Goal: Task Accomplishment & Management: Manage account settings

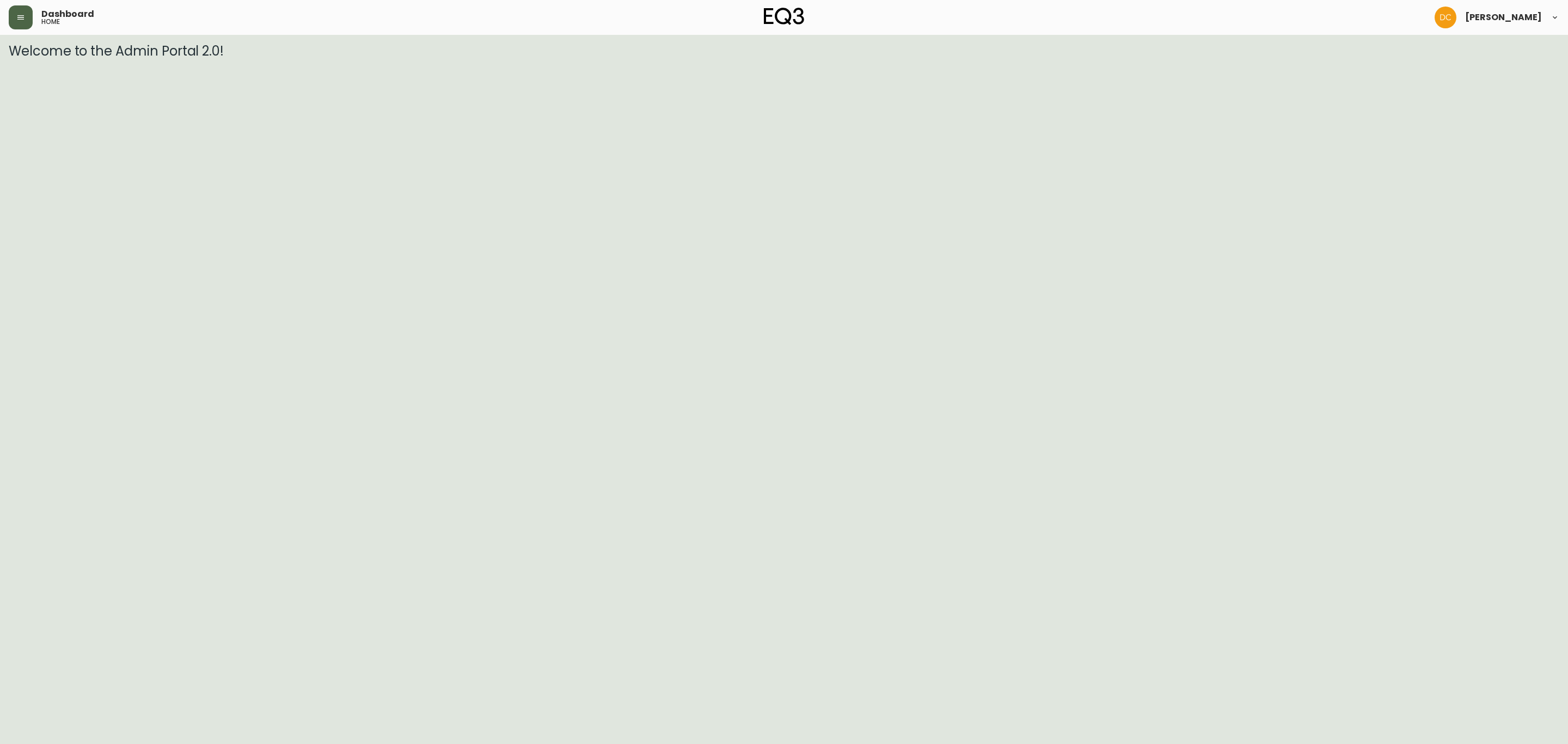
click at [13, 18] on button "button" at bounding box center [20, 17] width 24 height 24
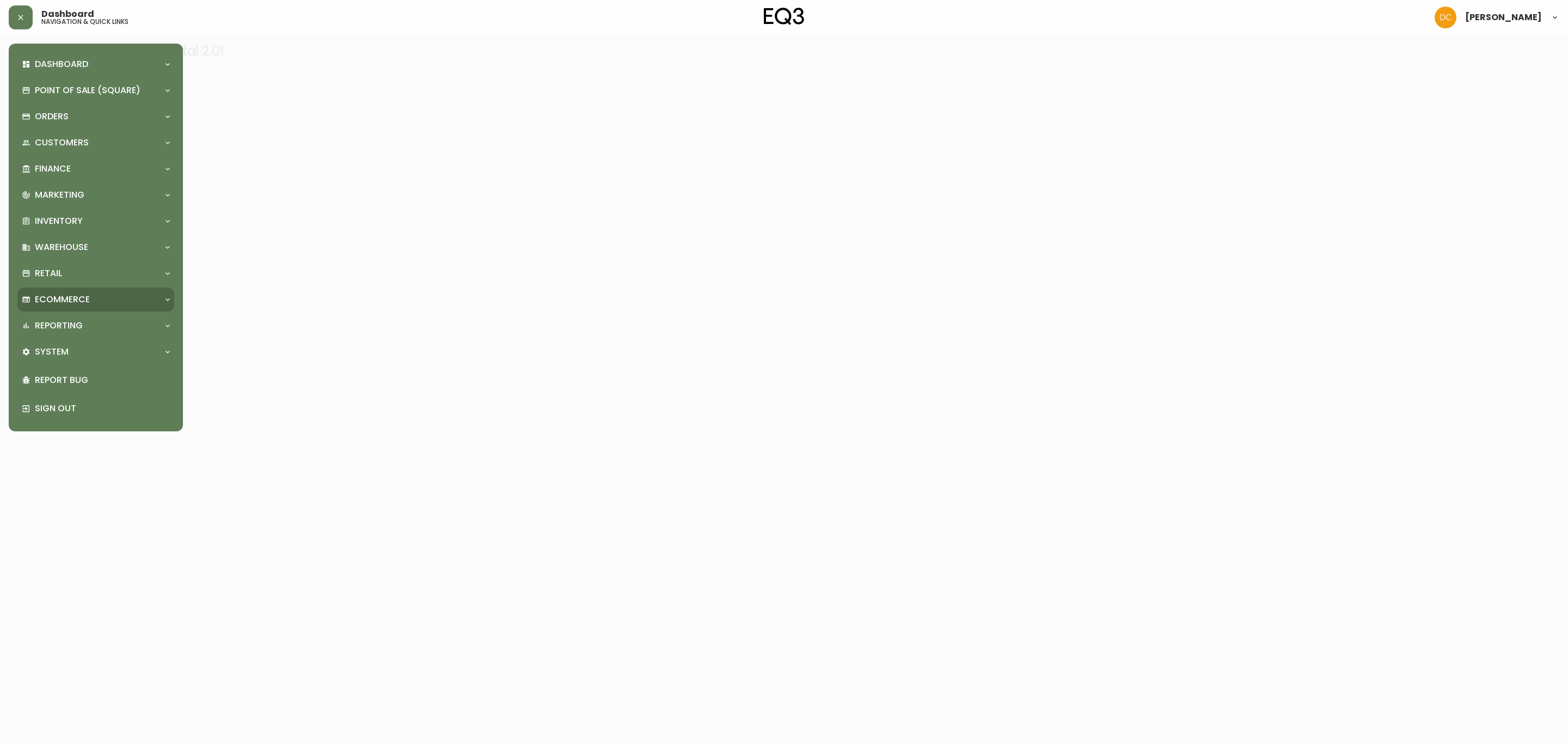
click at [87, 293] on p "Ecommerce" at bounding box center [63, 299] width 55 height 12
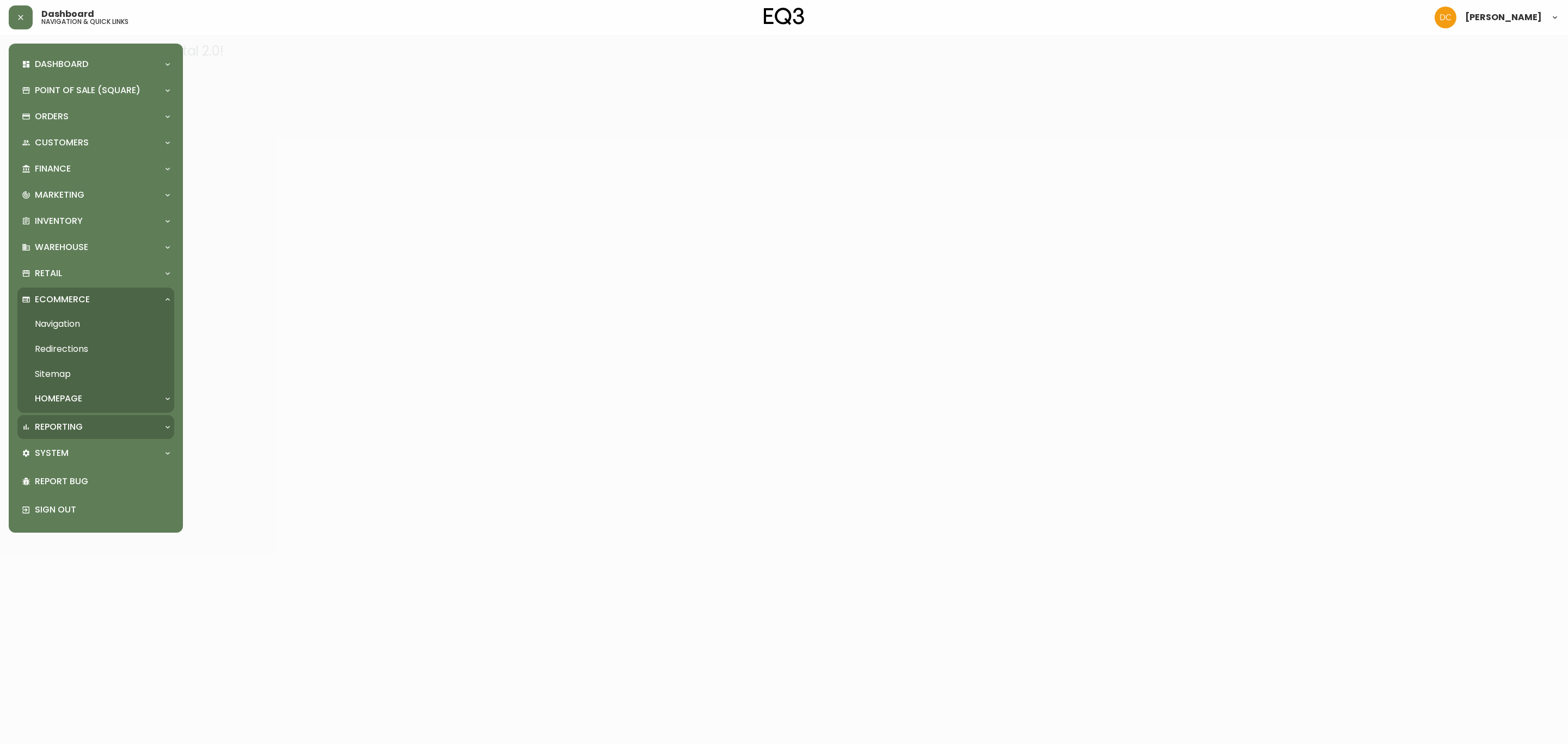
drag, startPoint x: 72, startPoint y: 432, endPoint x: 72, endPoint y: 440, distance: 8.0
click at [72, 432] on p "Reporting" at bounding box center [59, 427] width 48 height 12
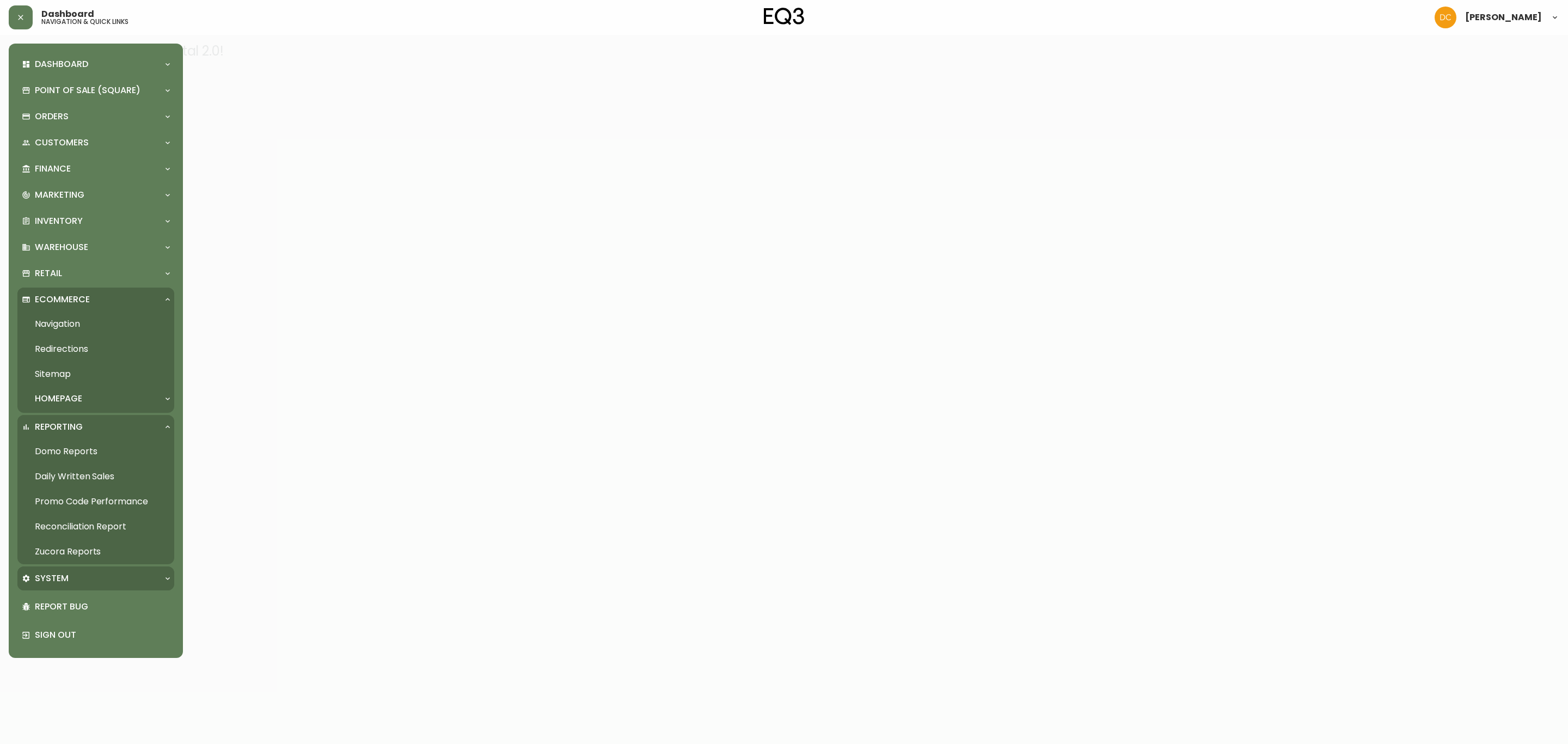
click at [85, 569] on div "System" at bounding box center [95, 577] width 157 height 24
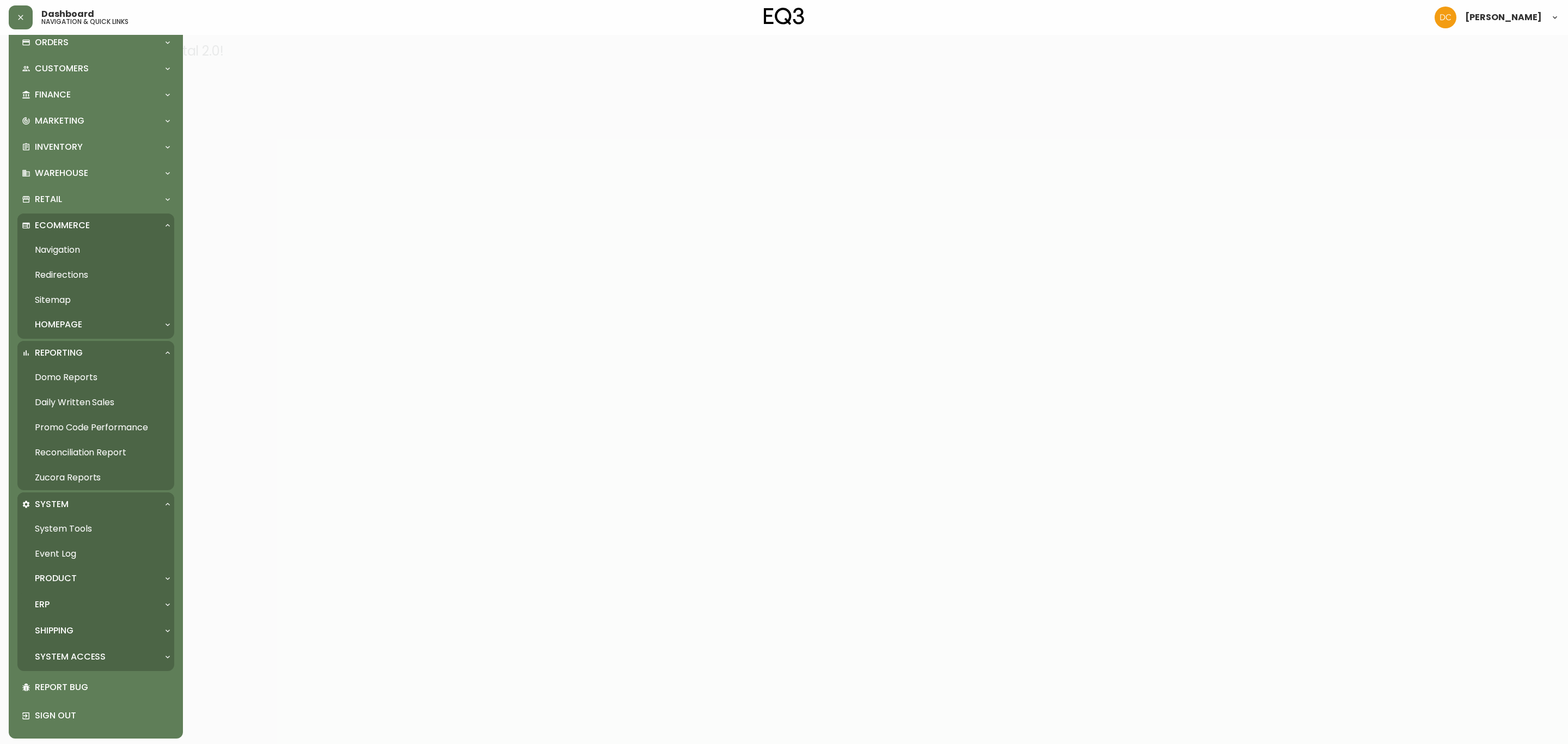
scroll to position [77, 0]
click at [70, 601] on div "ERP" at bounding box center [90, 601] width 137 height 12
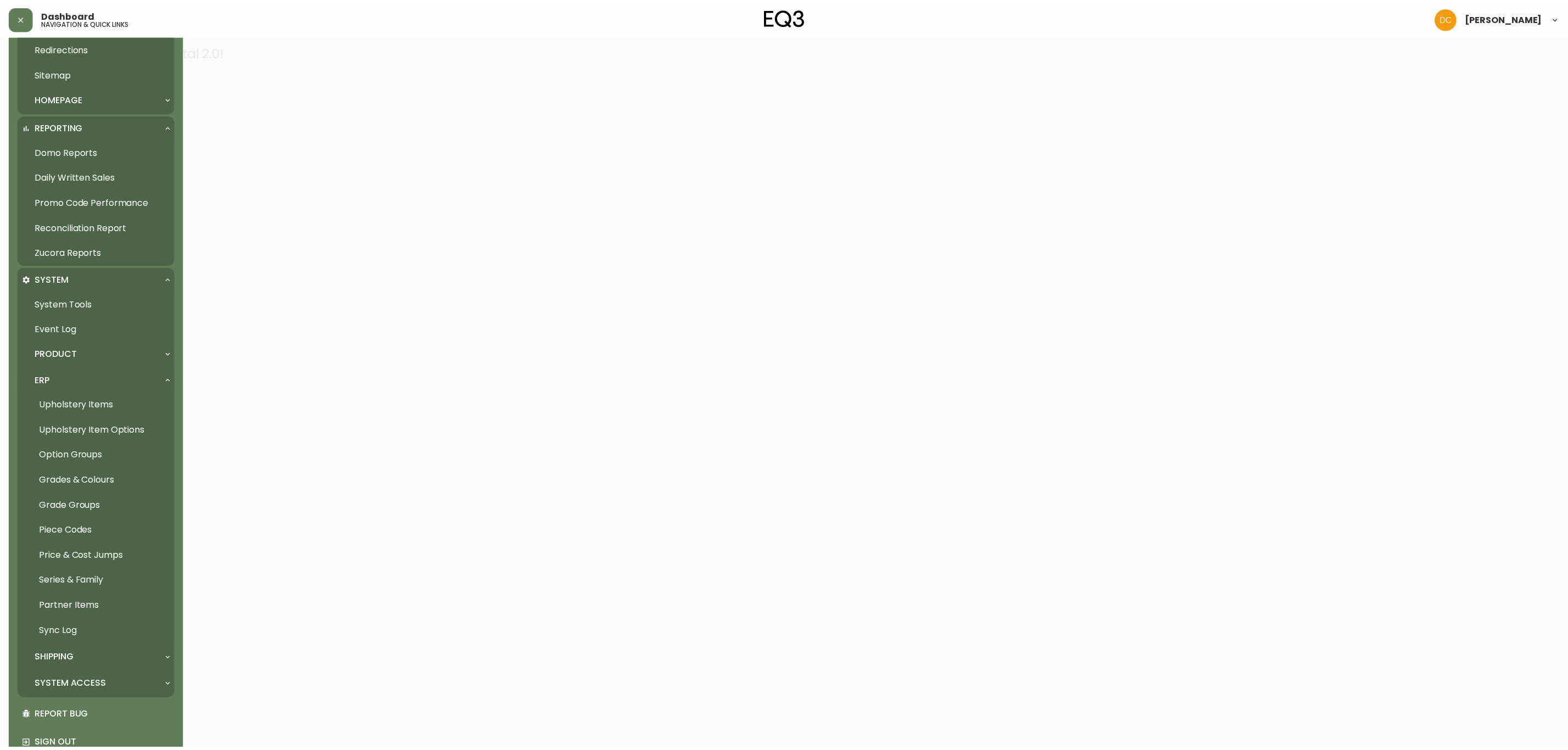
scroll to position [325, 0]
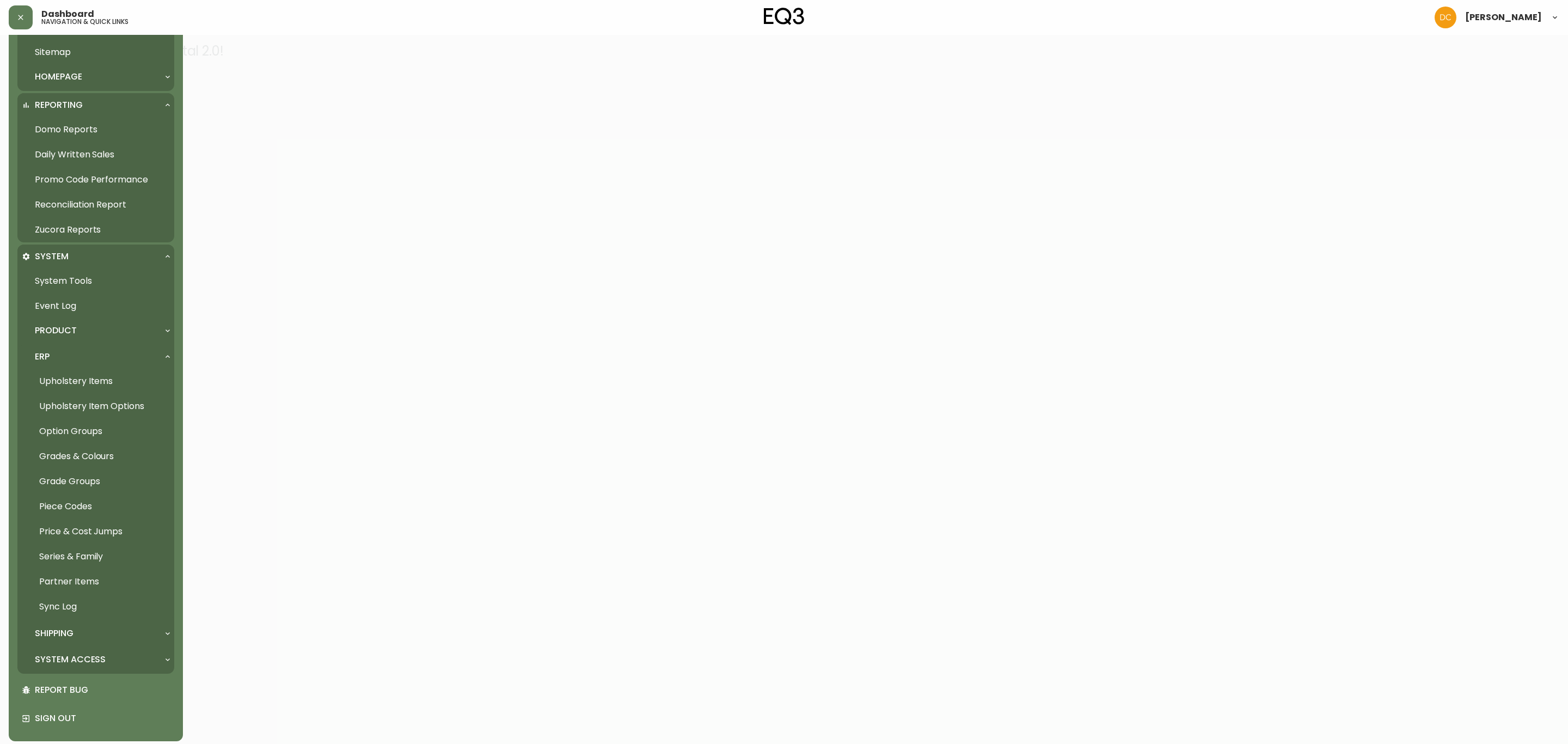
click at [105, 458] on link "Grades & Colours" at bounding box center [95, 456] width 157 height 25
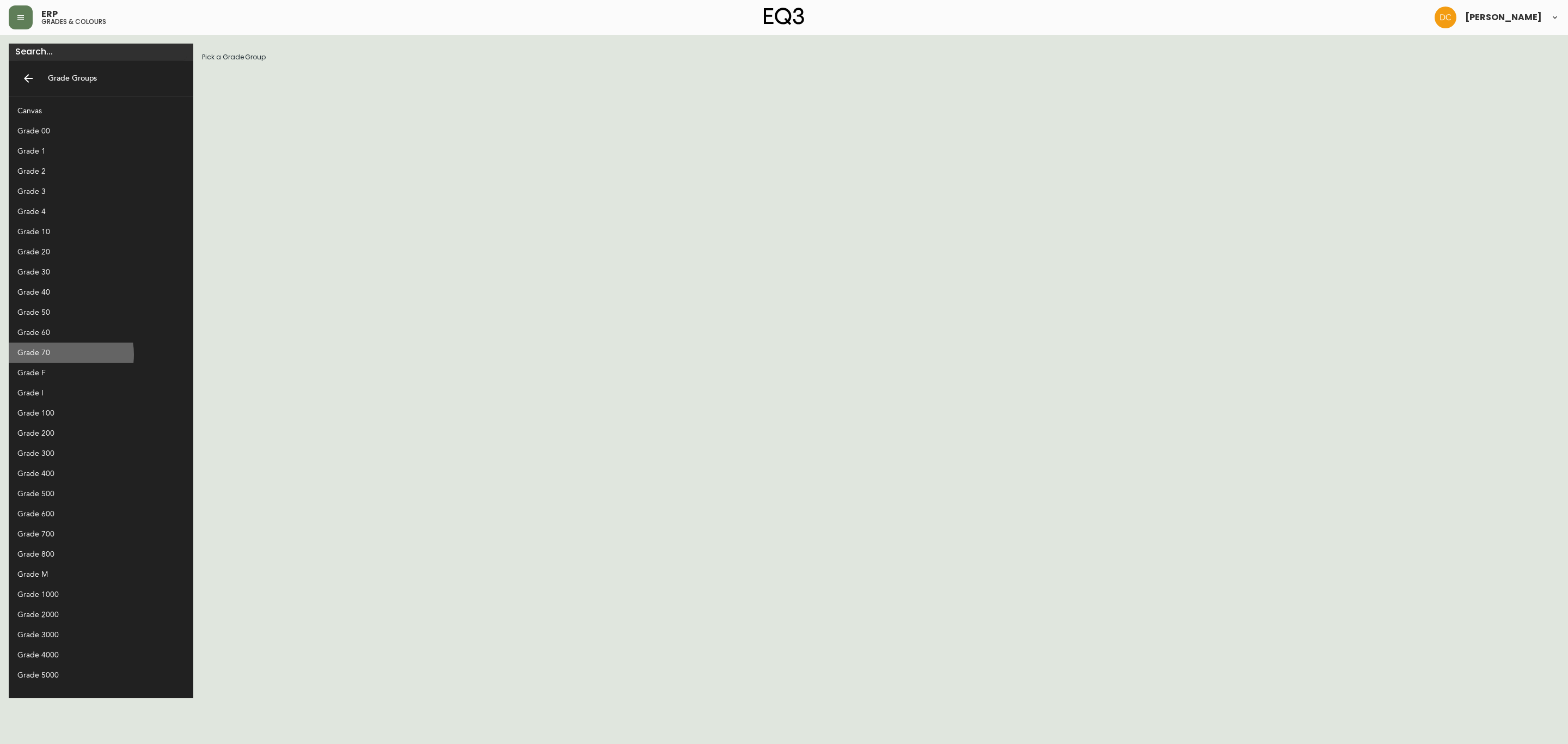
click at [59, 353] on div "Grade 70" at bounding box center [91, 352] width 150 height 11
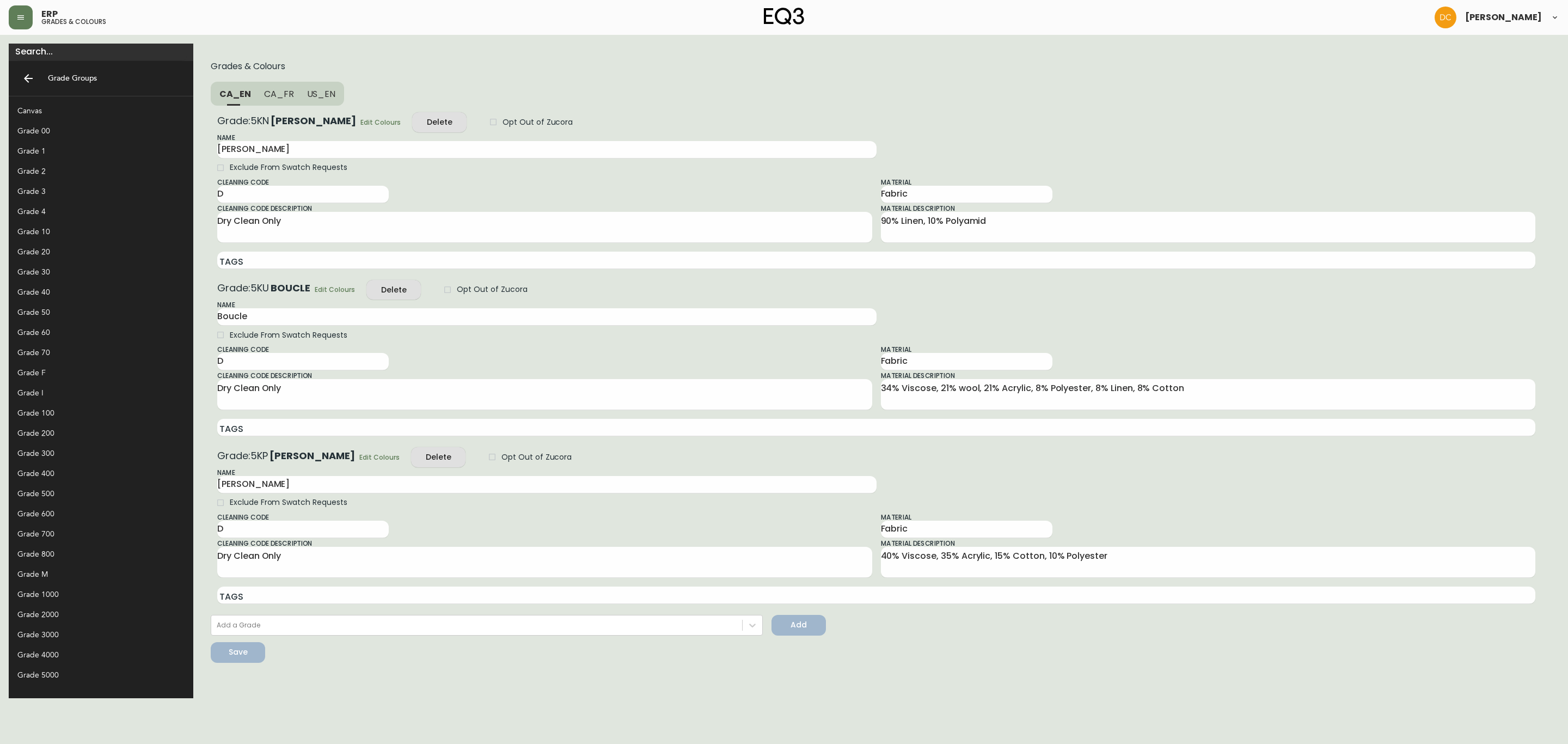
click at [67, 337] on div "Grade 60" at bounding box center [91, 332] width 150 height 11
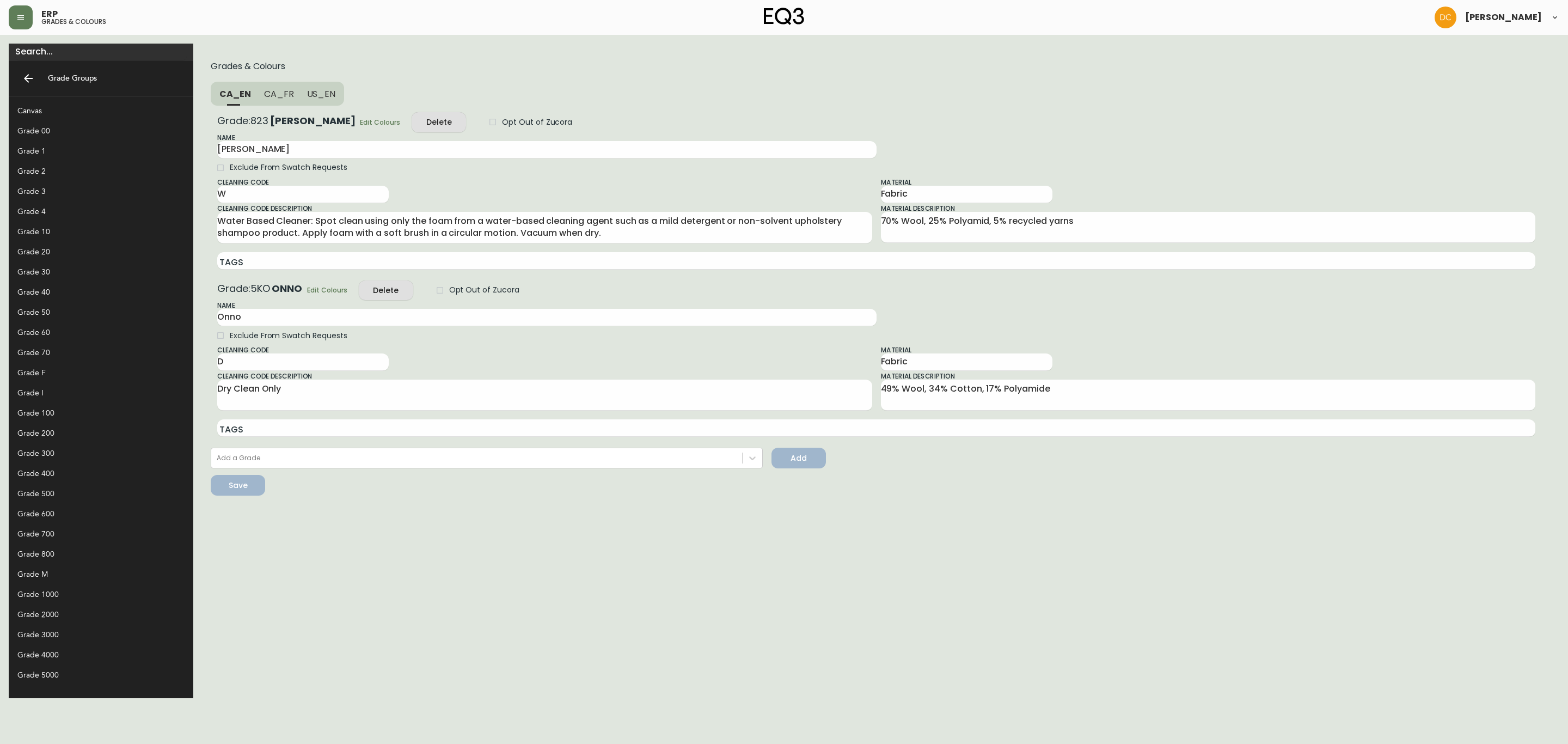
click at [57, 313] on div "Grade 50" at bounding box center [91, 312] width 150 height 11
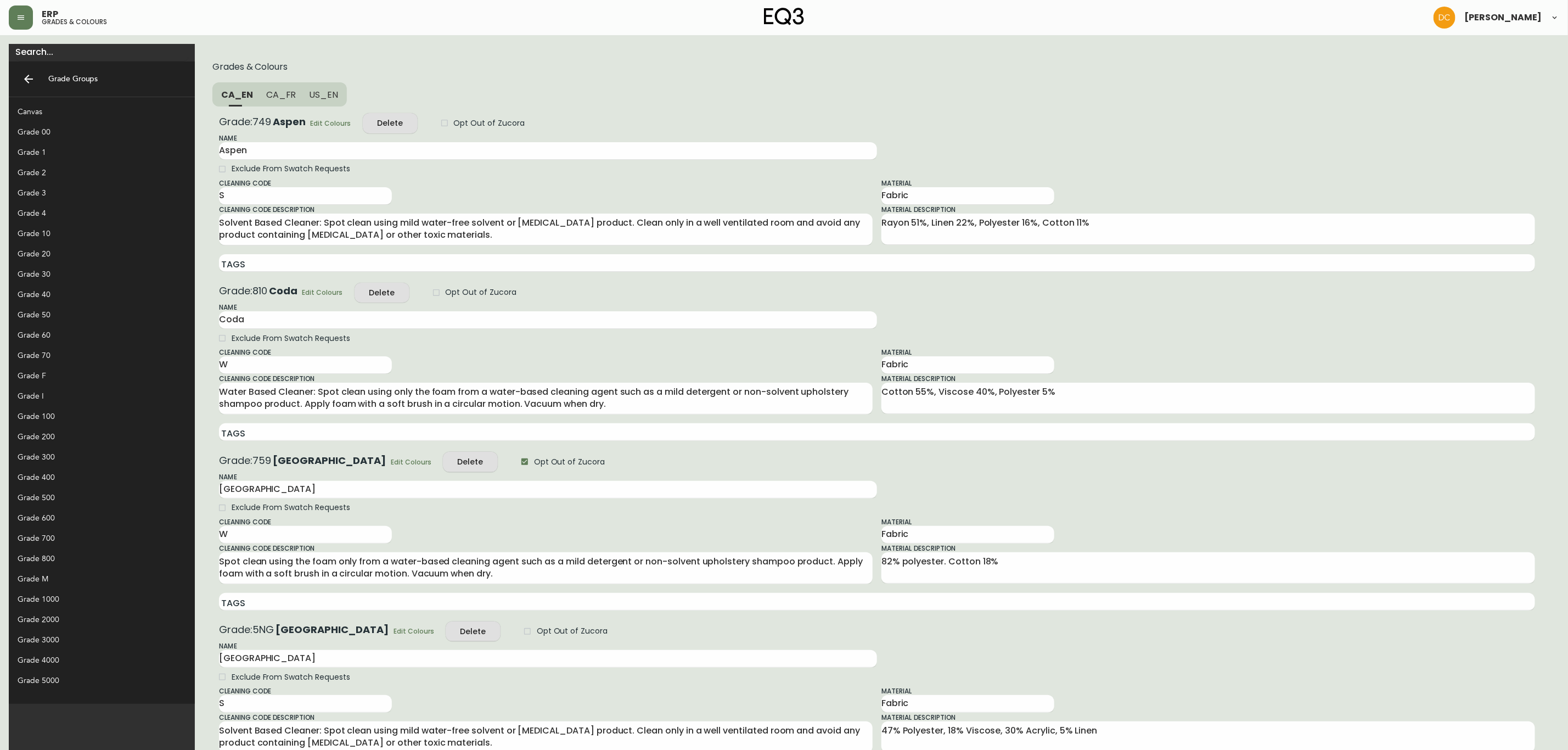
click at [56, 301] on div "Grade 40" at bounding box center [102, 294] width 186 height 20
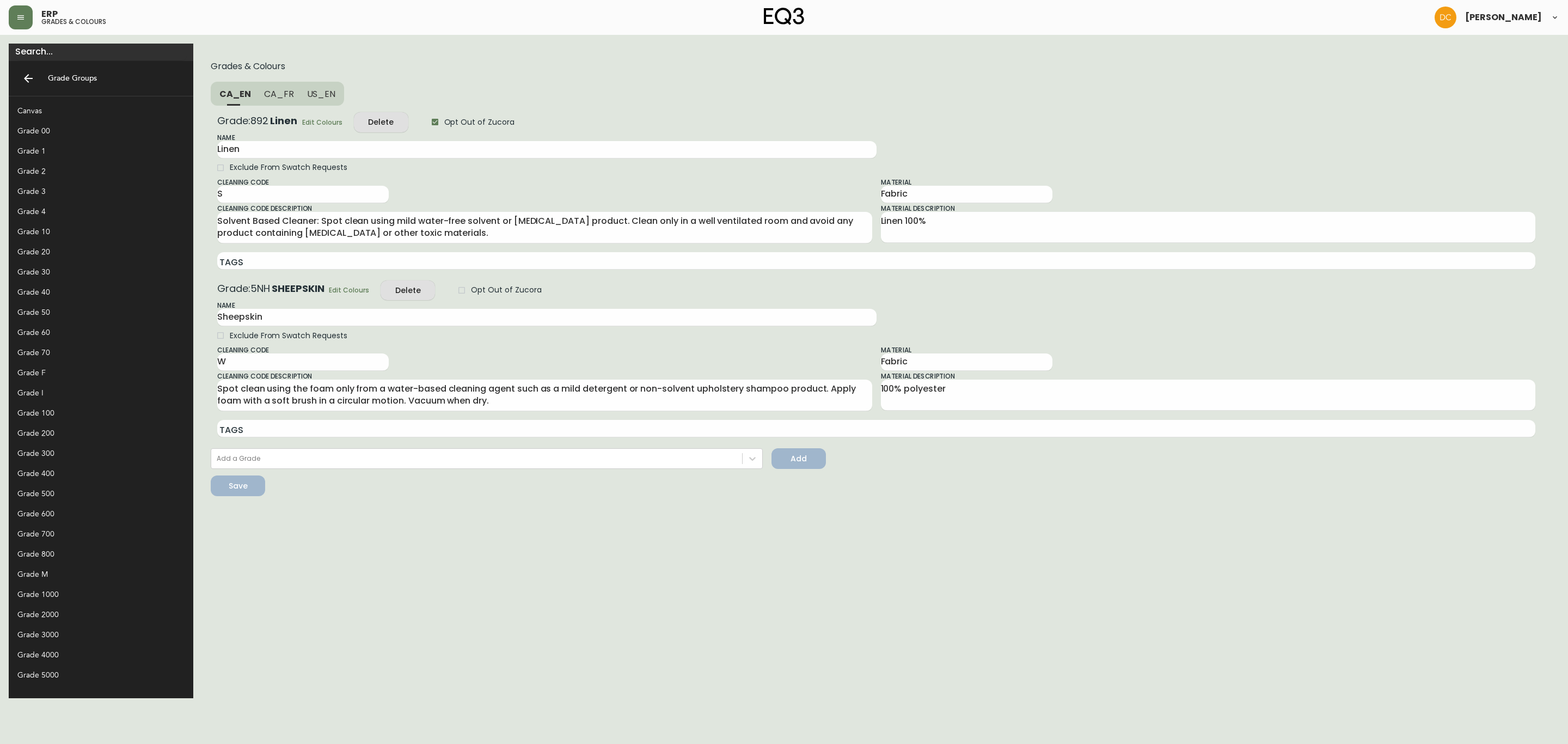
click at [55, 278] on div "Grade 30" at bounding box center [101, 271] width 185 height 20
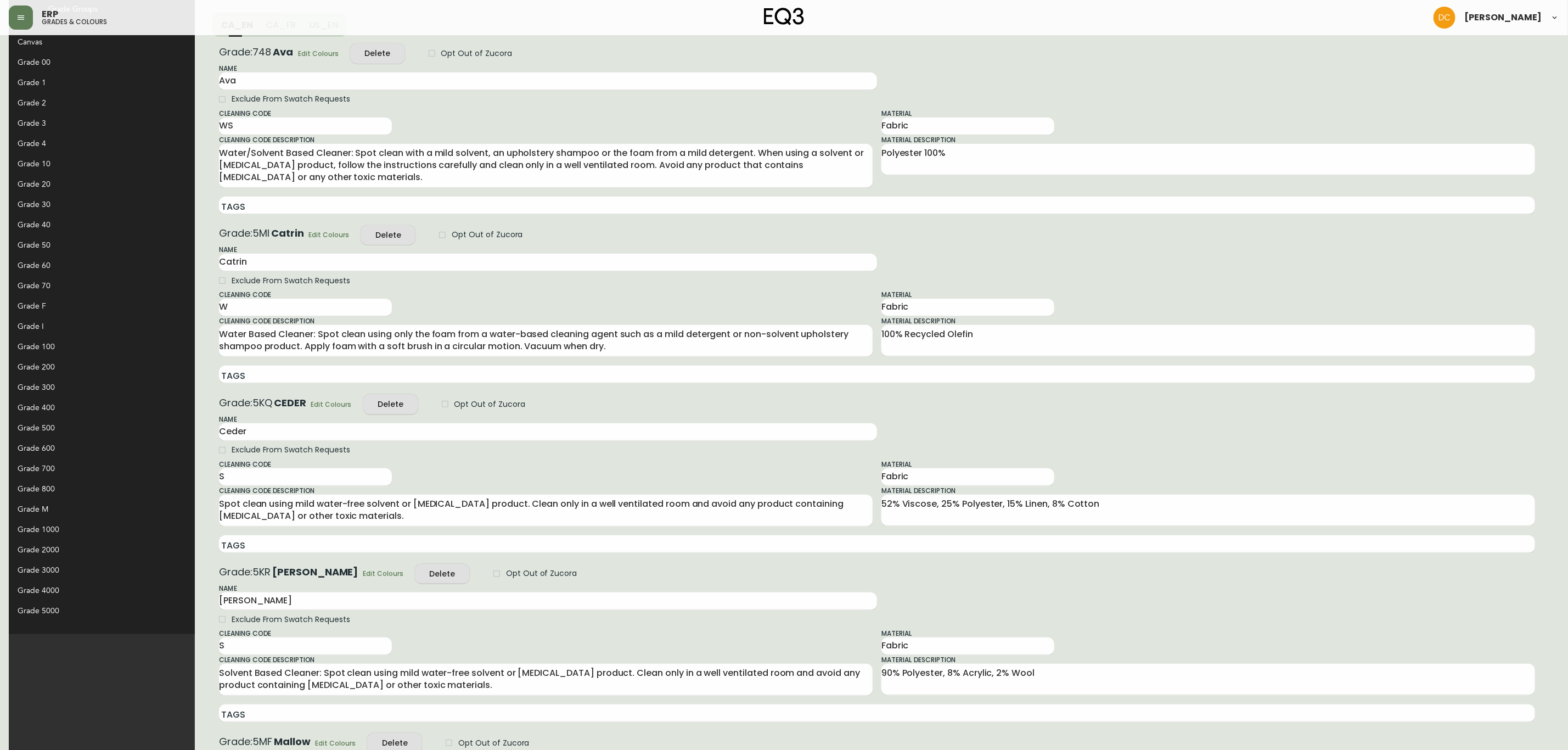
scroll to position [69, 0]
click at [63, 167] on div "Grade 10" at bounding box center [92, 164] width 151 height 12
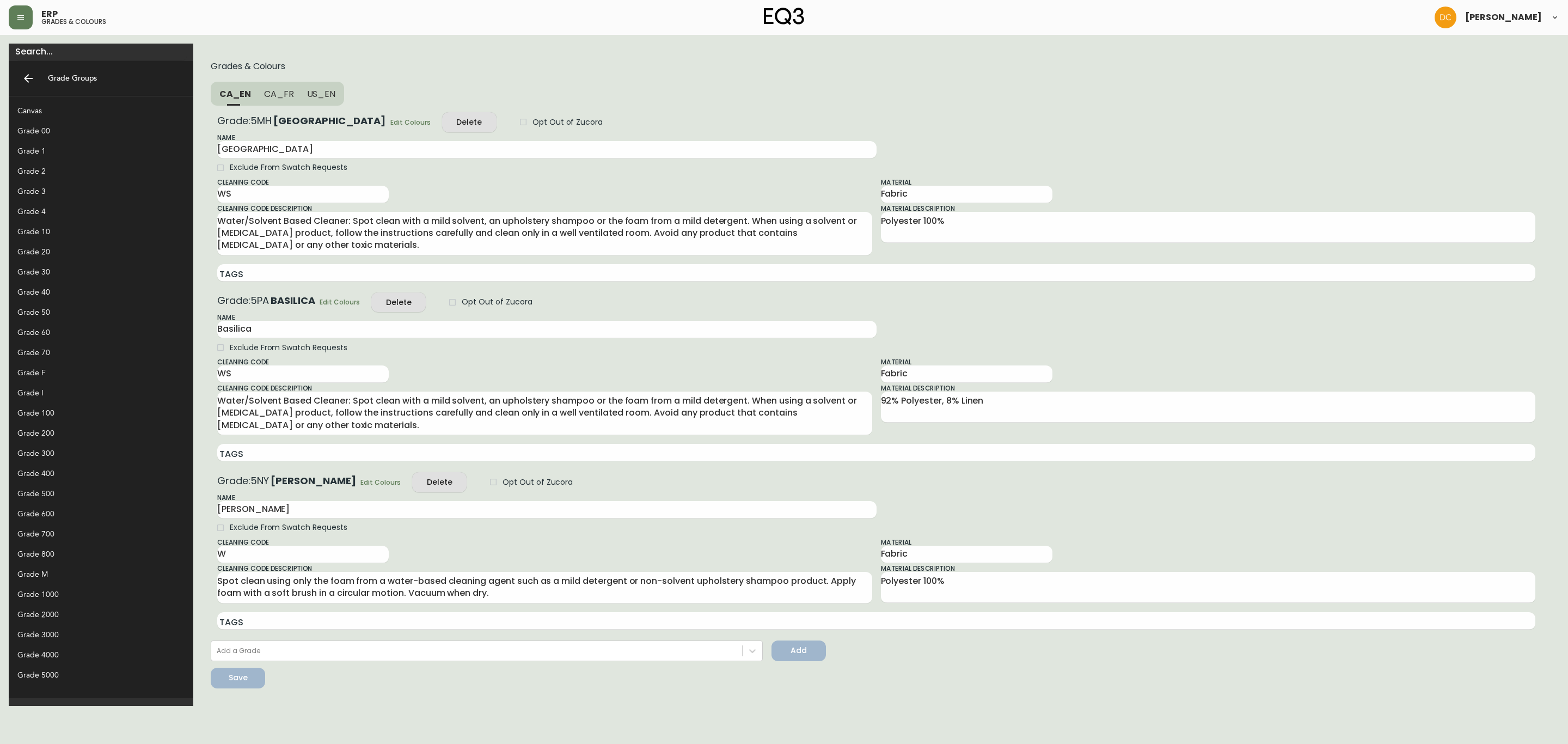
click at [64, 263] on div "Grade 30" at bounding box center [101, 271] width 185 height 20
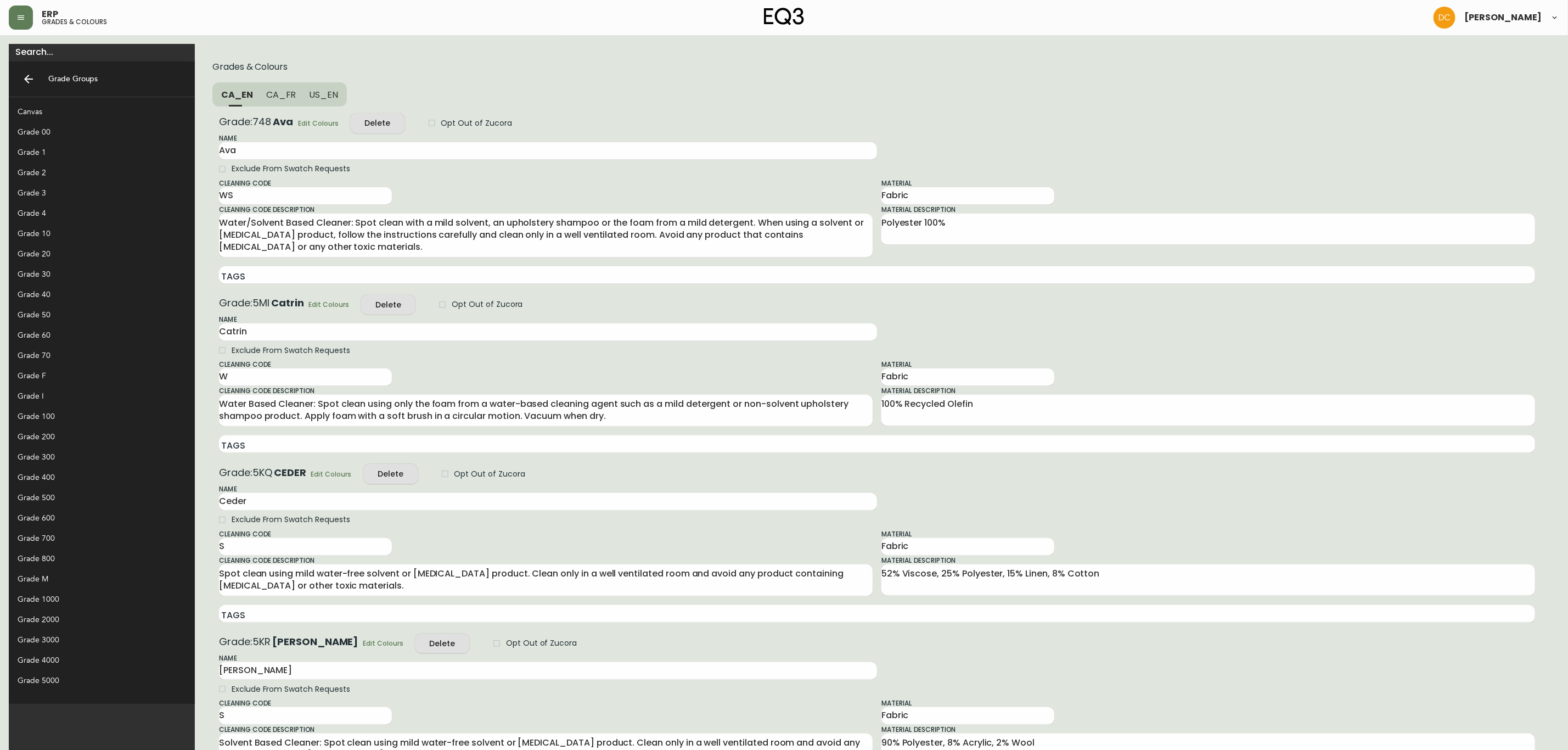
click at [68, 249] on div "Grade 20" at bounding box center [92, 254] width 151 height 12
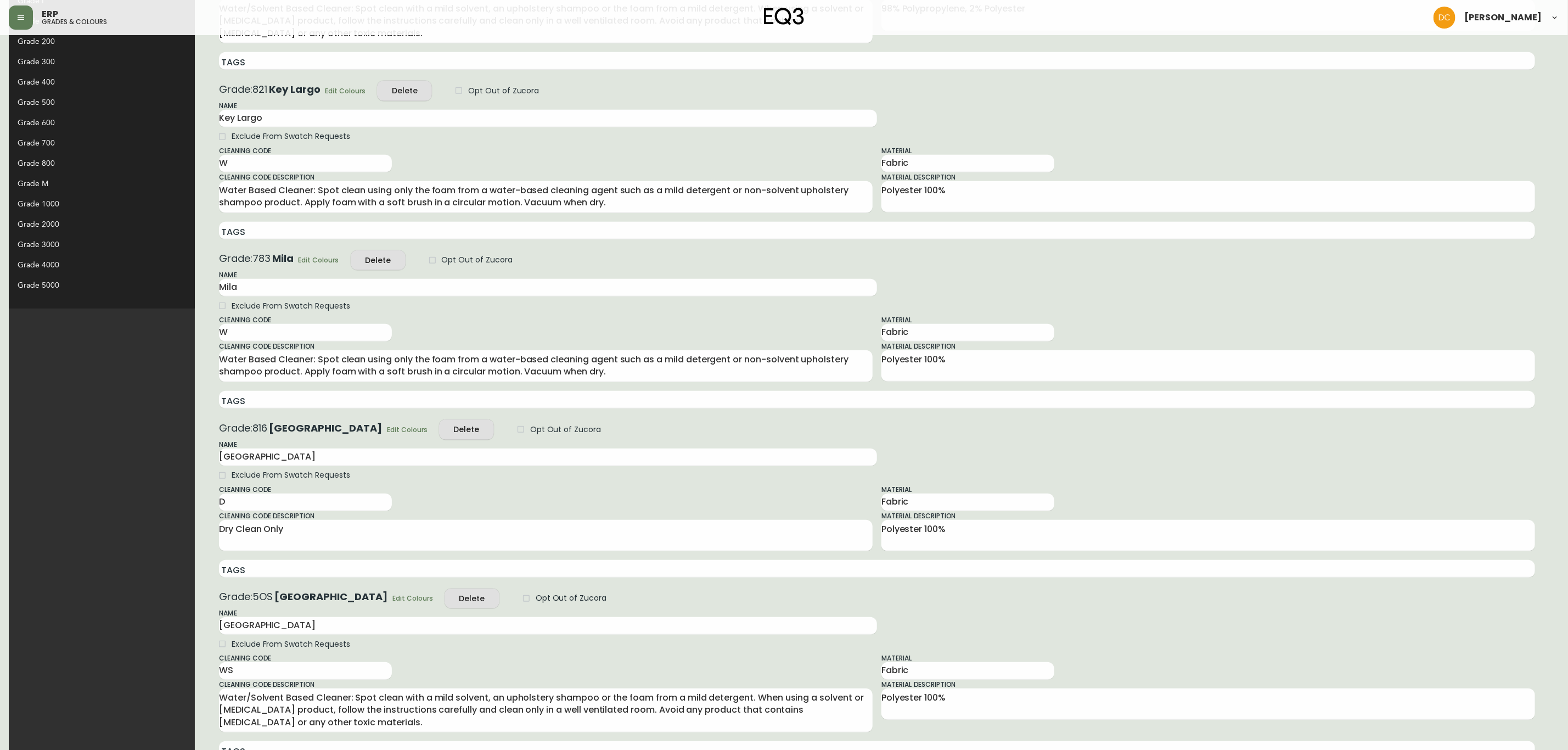
scroll to position [479, 0]
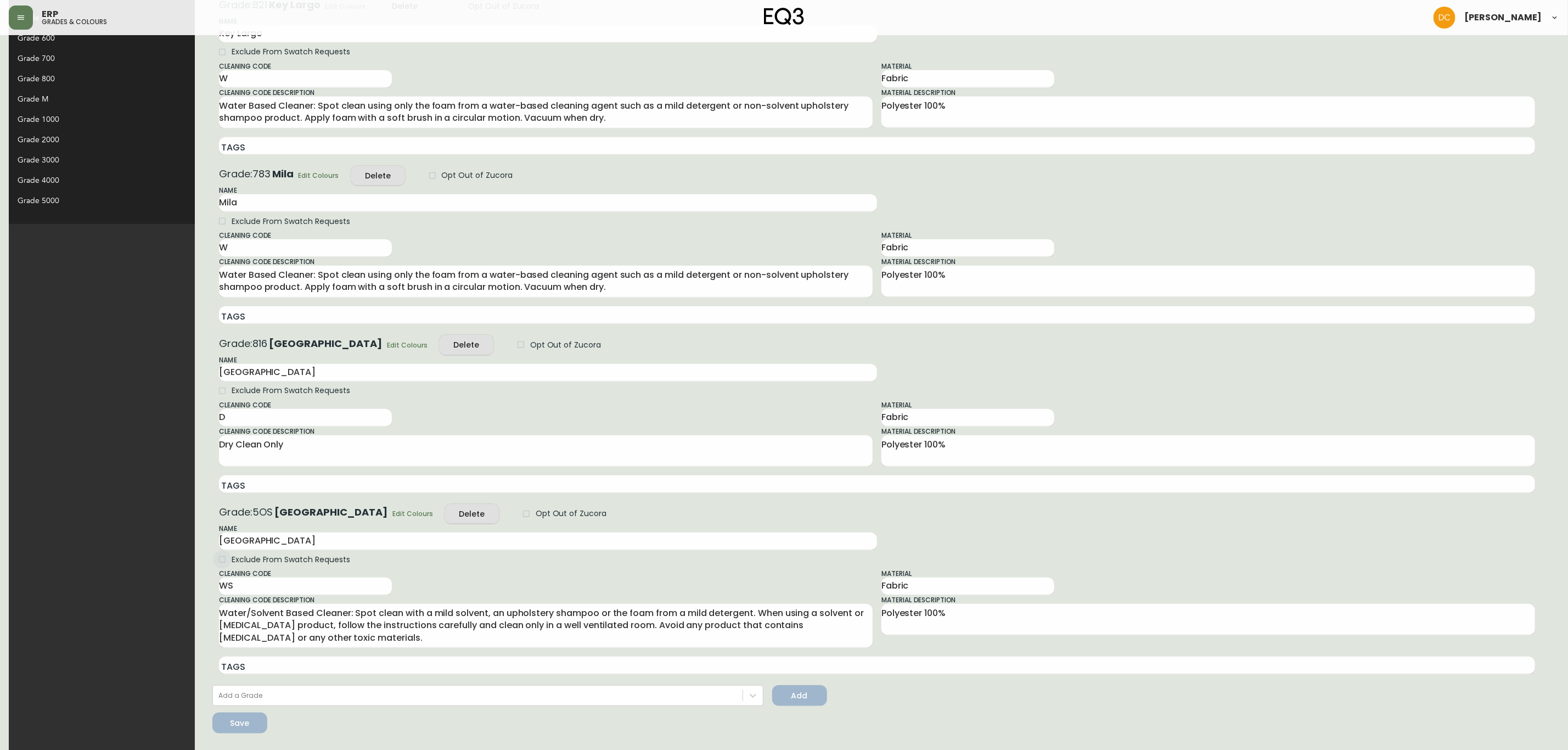
click at [213, 562] on input "Exclude From Swatch Requests" at bounding box center [222, 559] width 18 height 18
checkbox input "true"
click at [221, 720] on span "Save" at bounding box center [239, 723] width 37 height 13
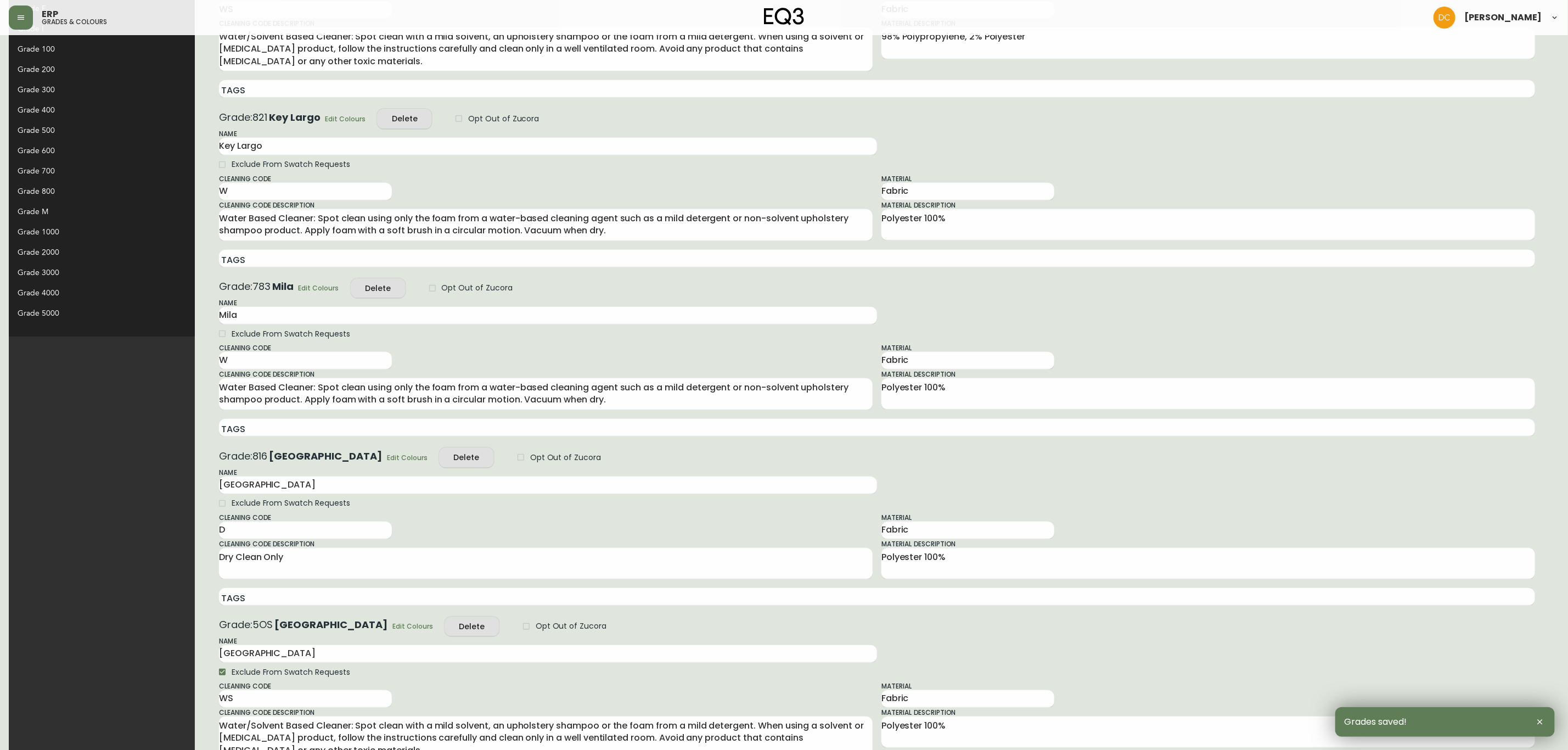
scroll to position [151, 0]
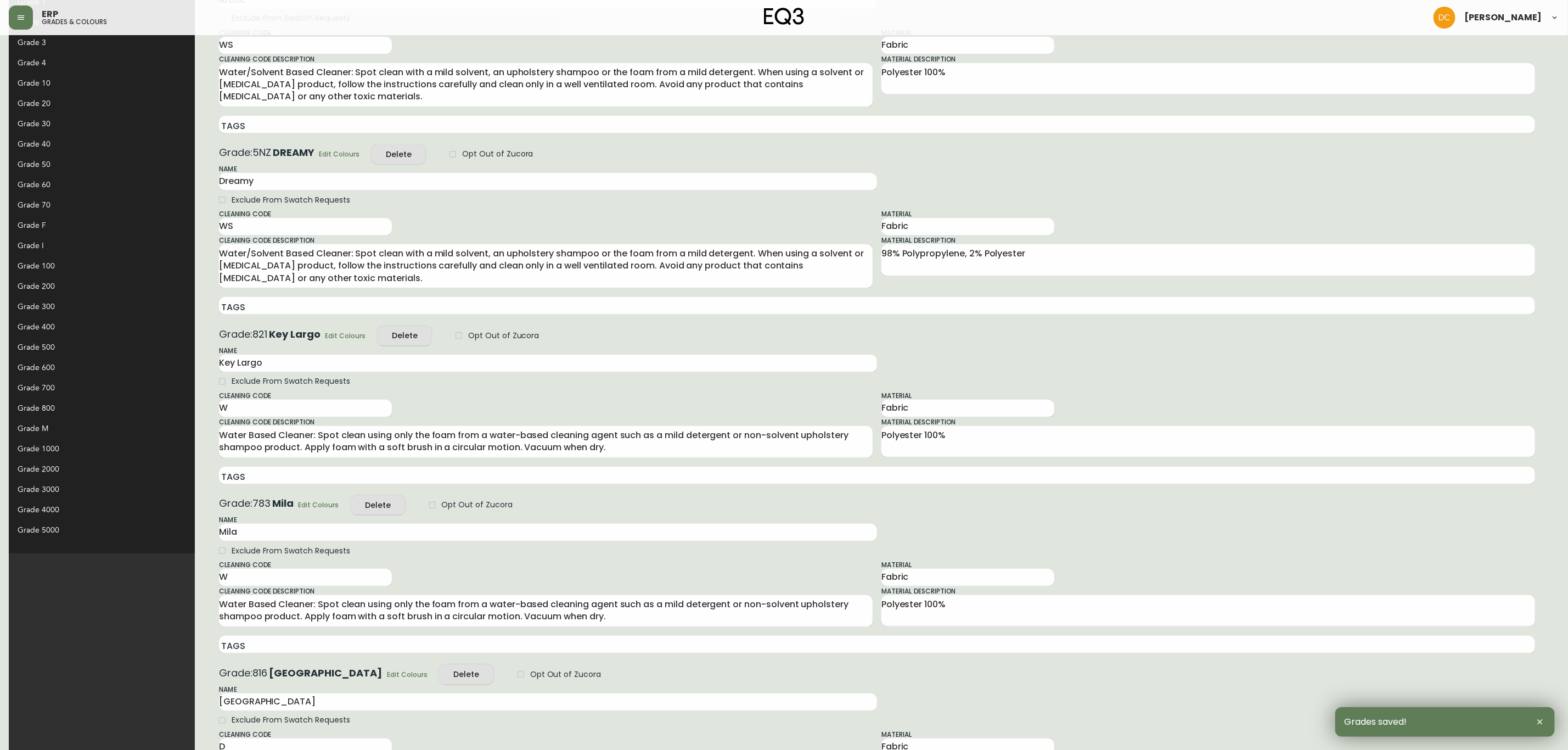
click at [82, 262] on div "Grade 100" at bounding box center [92, 266] width 151 height 12
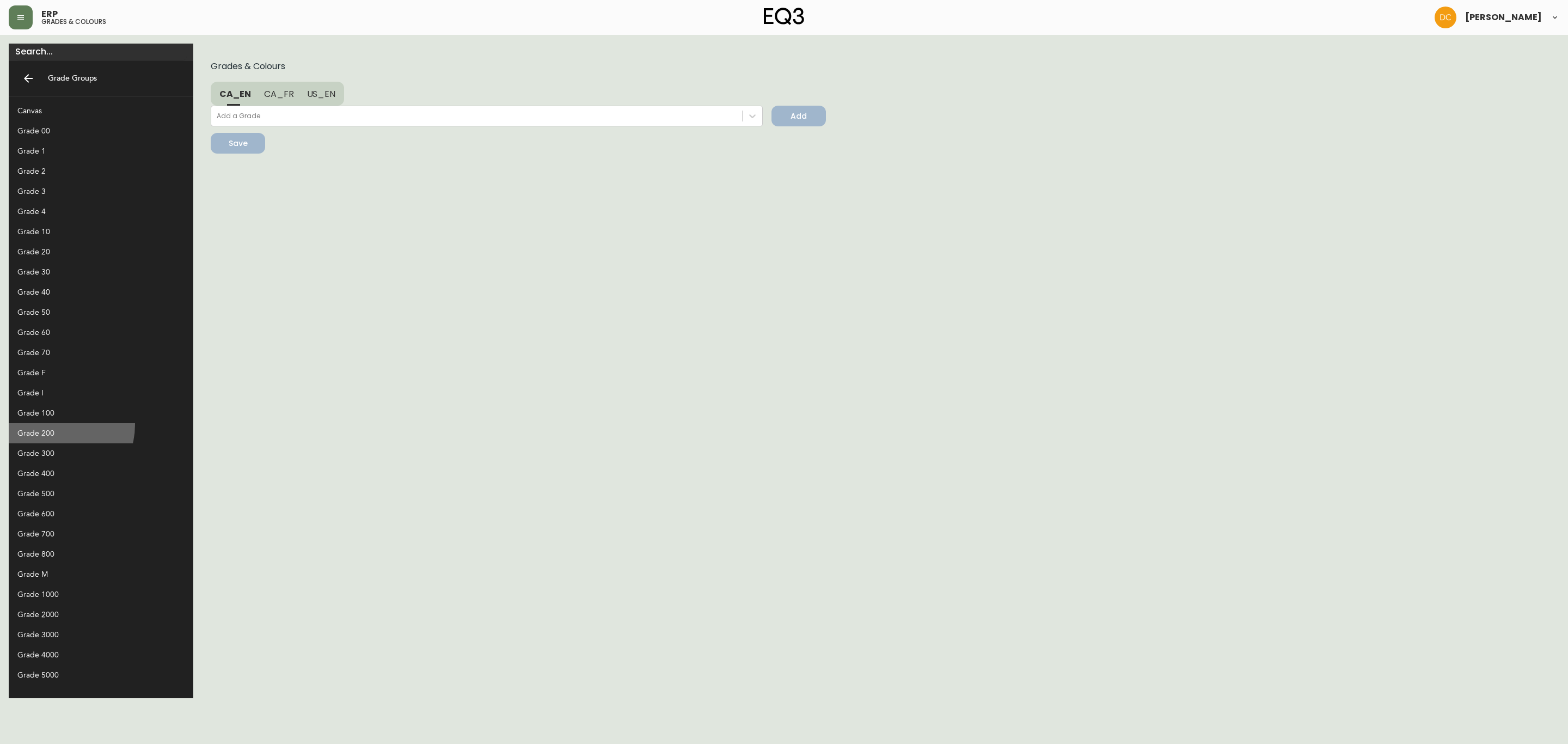
click at [54, 425] on div "Grade 200" at bounding box center [101, 432] width 185 height 20
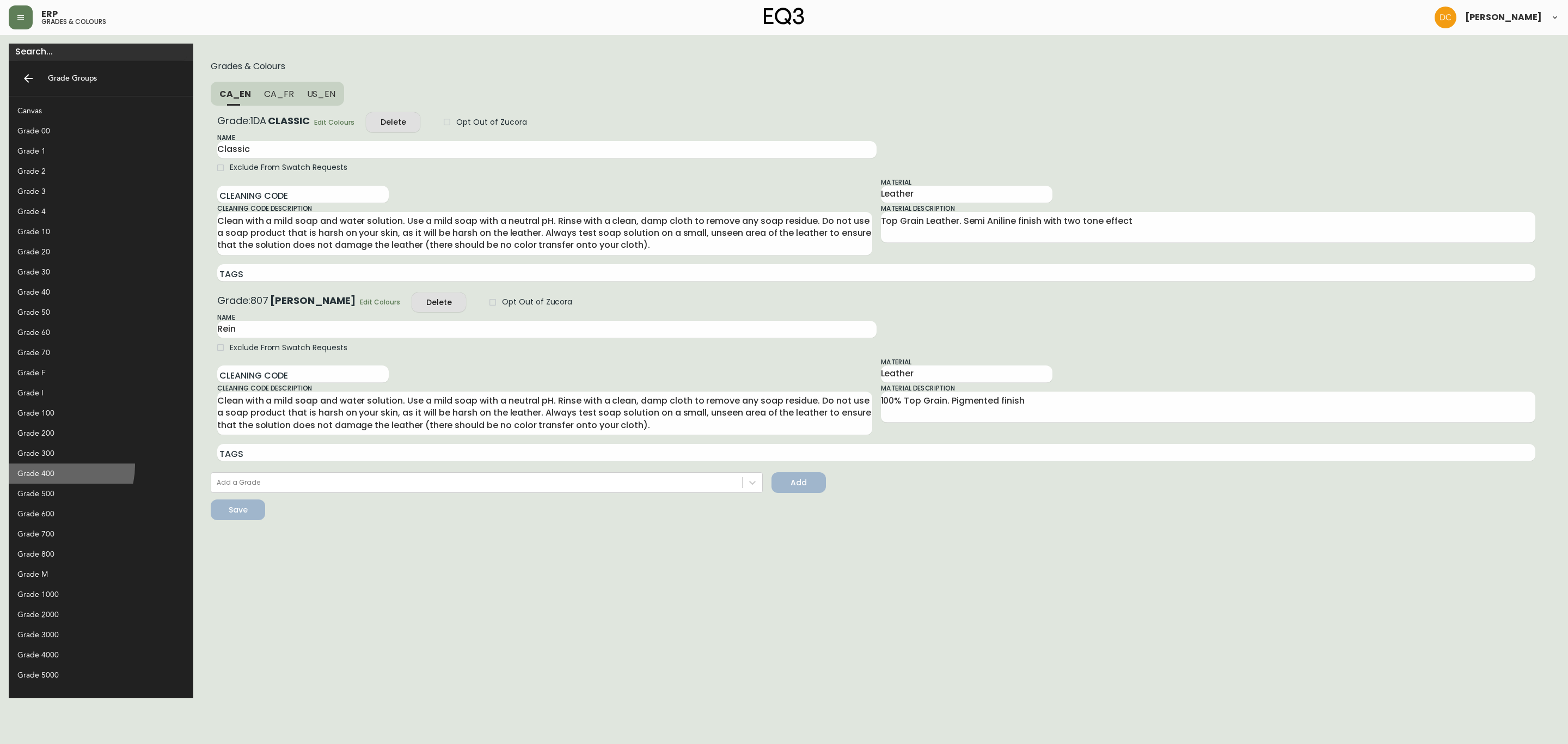
click at [52, 466] on div "Grade 400" at bounding box center [101, 473] width 185 height 20
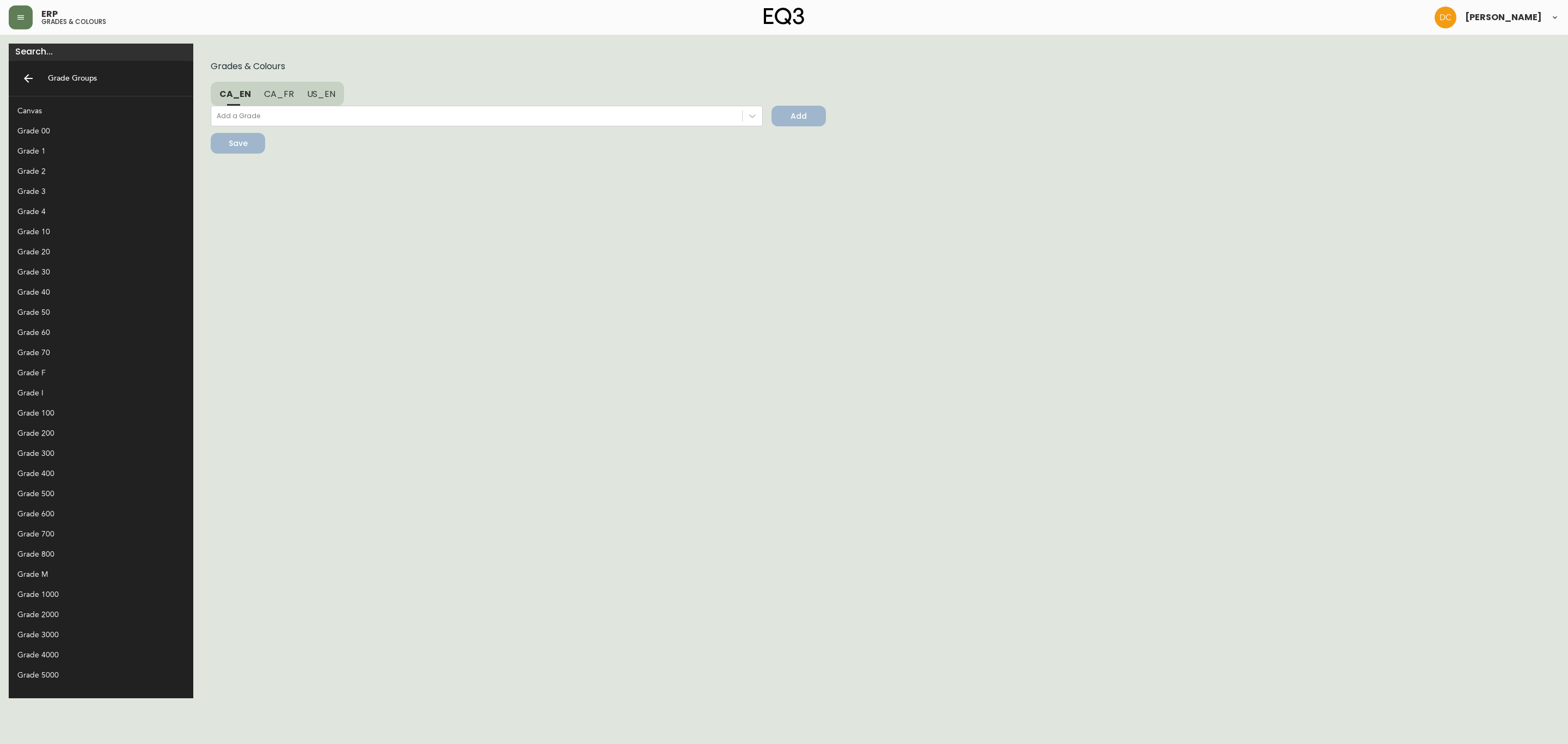
click at [57, 493] on div "Grade 500" at bounding box center [91, 493] width 150 height 11
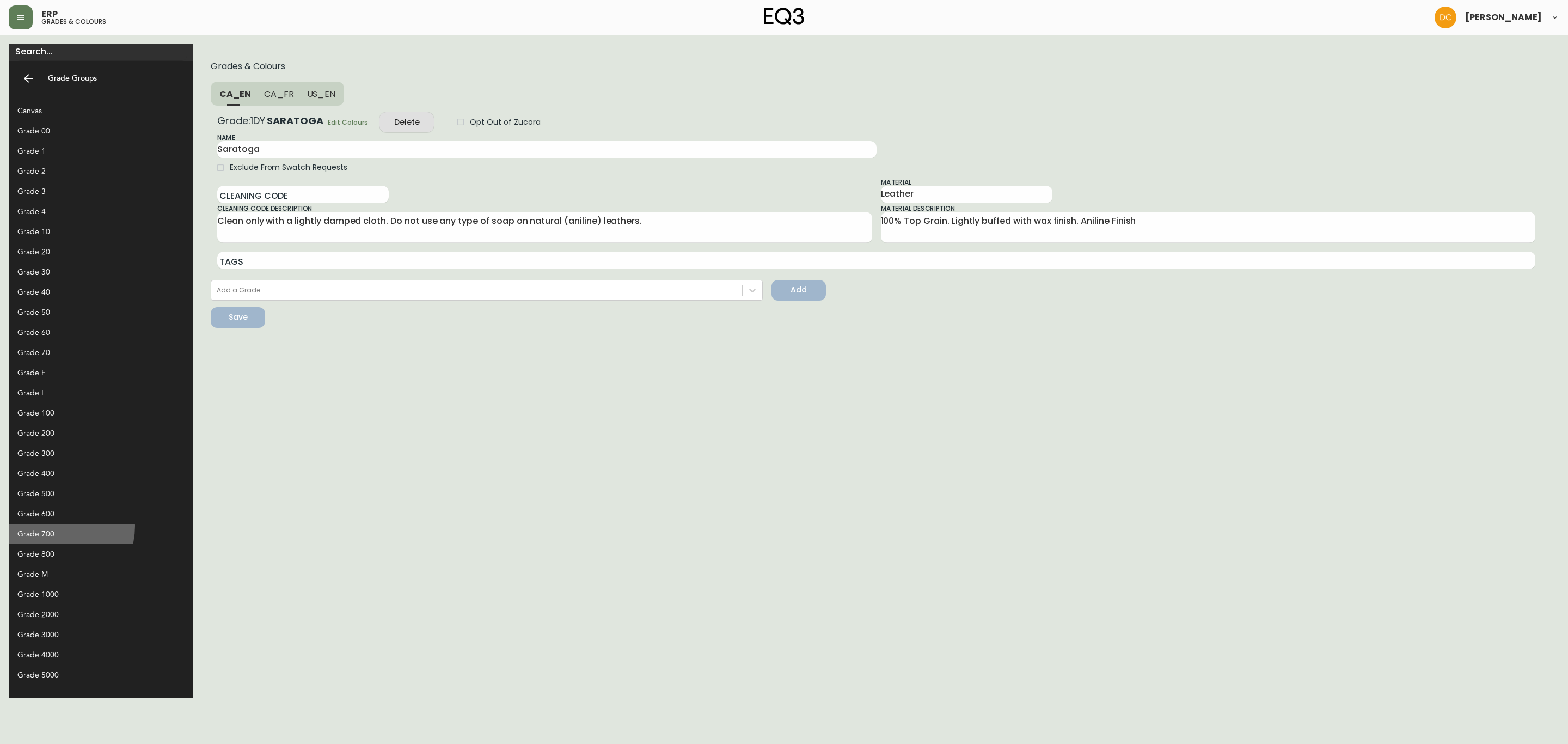
click at [55, 526] on div "Grade 700" at bounding box center [101, 533] width 185 height 20
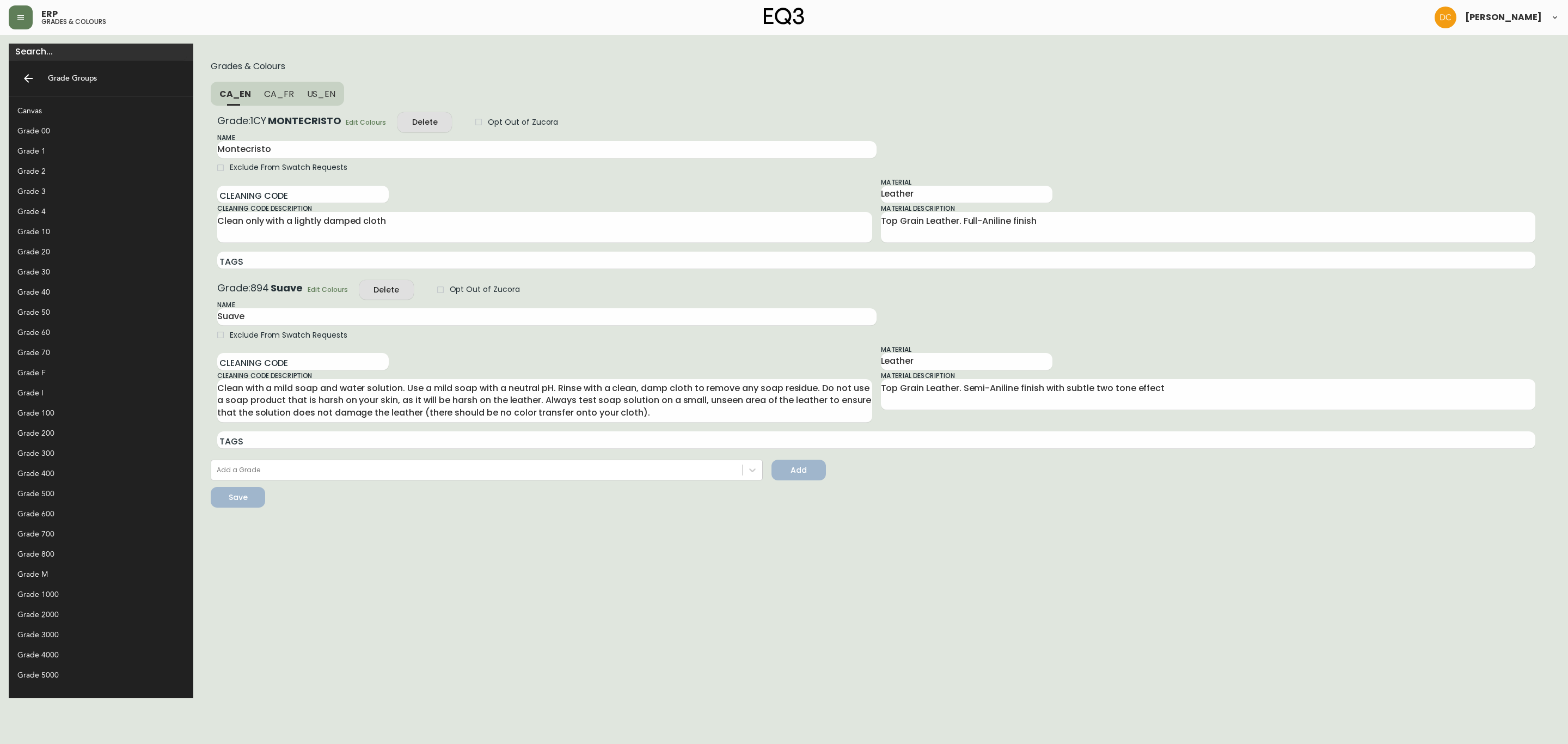
click at [55, 547] on div "Grade 800" at bounding box center [101, 553] width 185 height 20
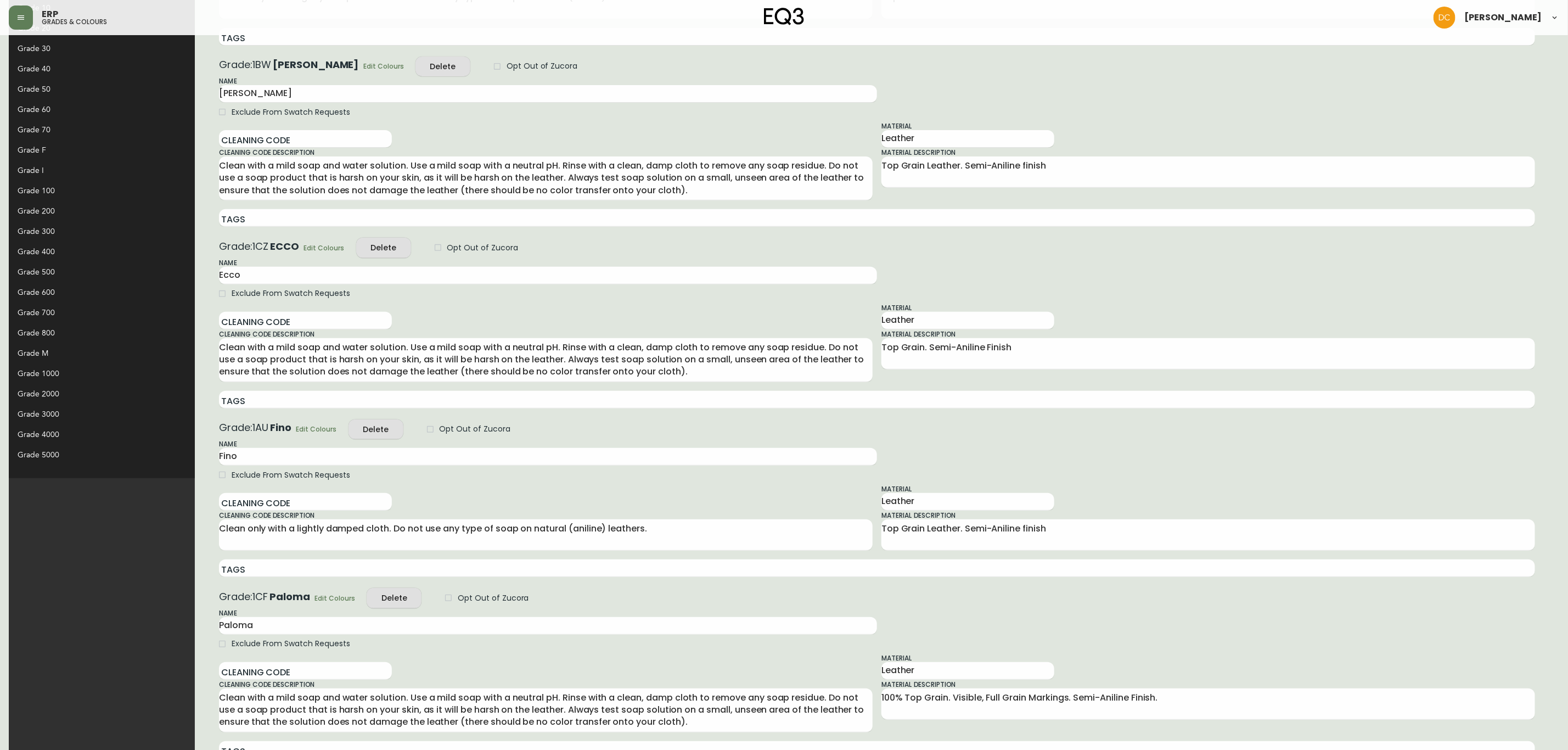
scroll to position [145, 0]
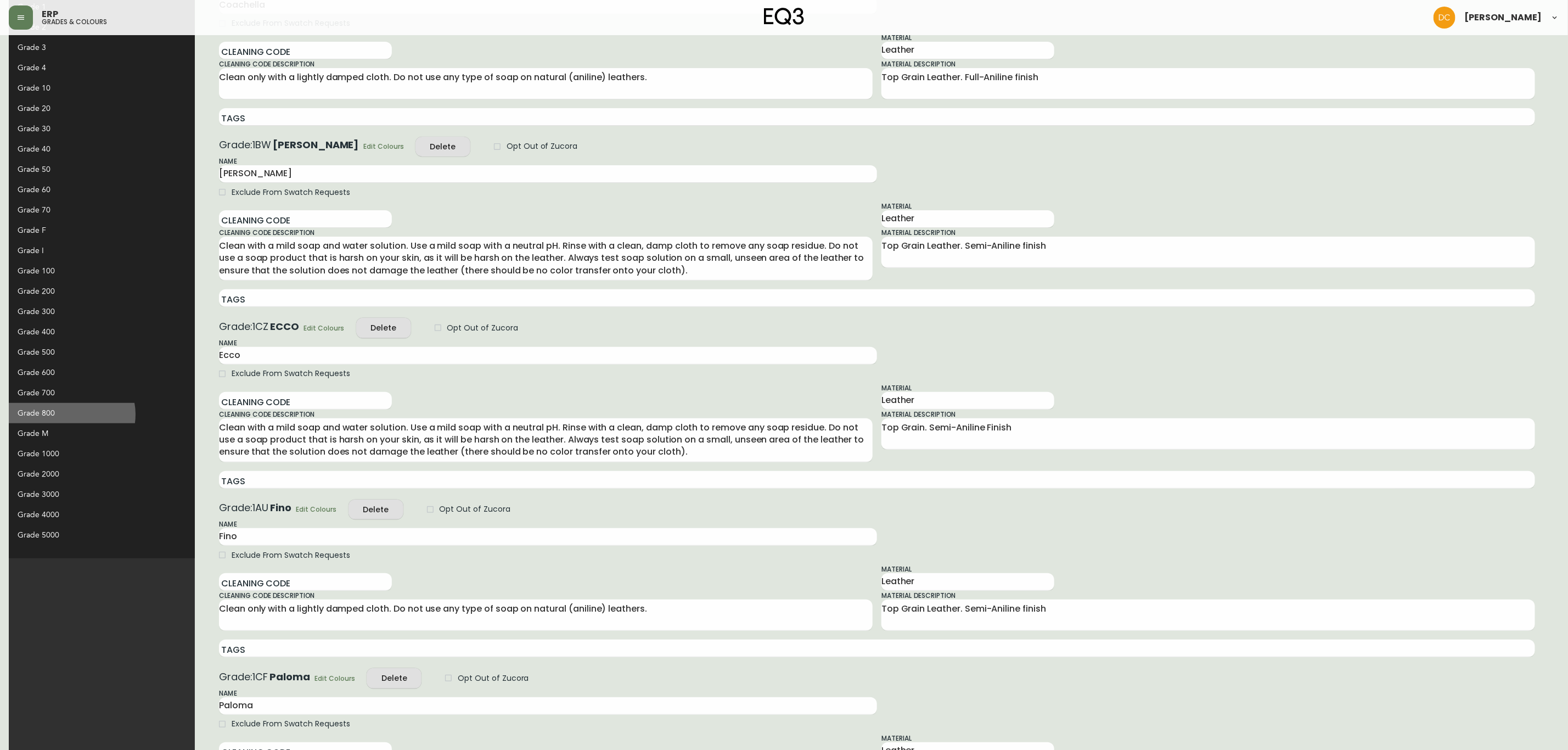
click at [71, 413] on div "Grade 800" at bounding box center [92, 413] width 151 height 12
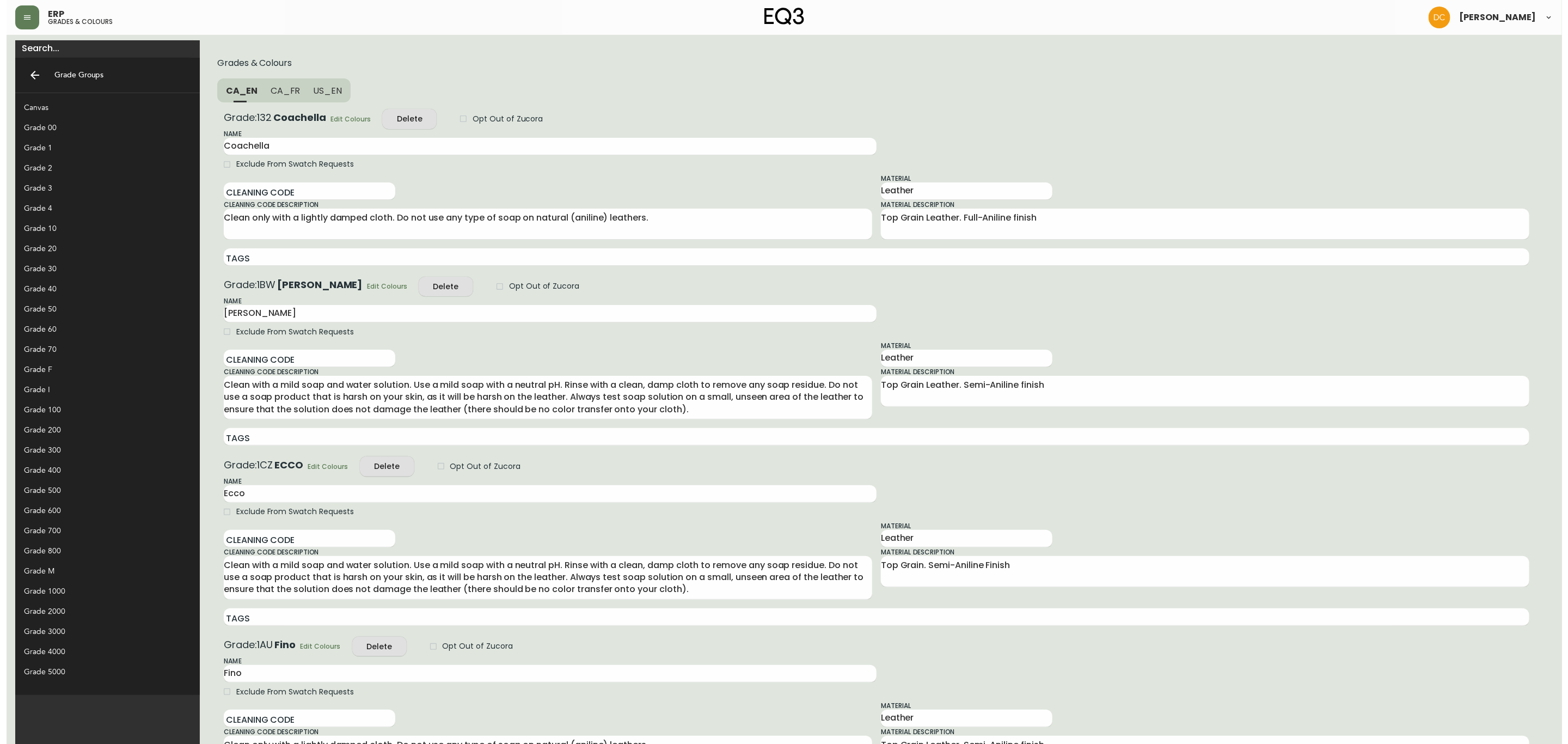
scroll to position [0, 0]
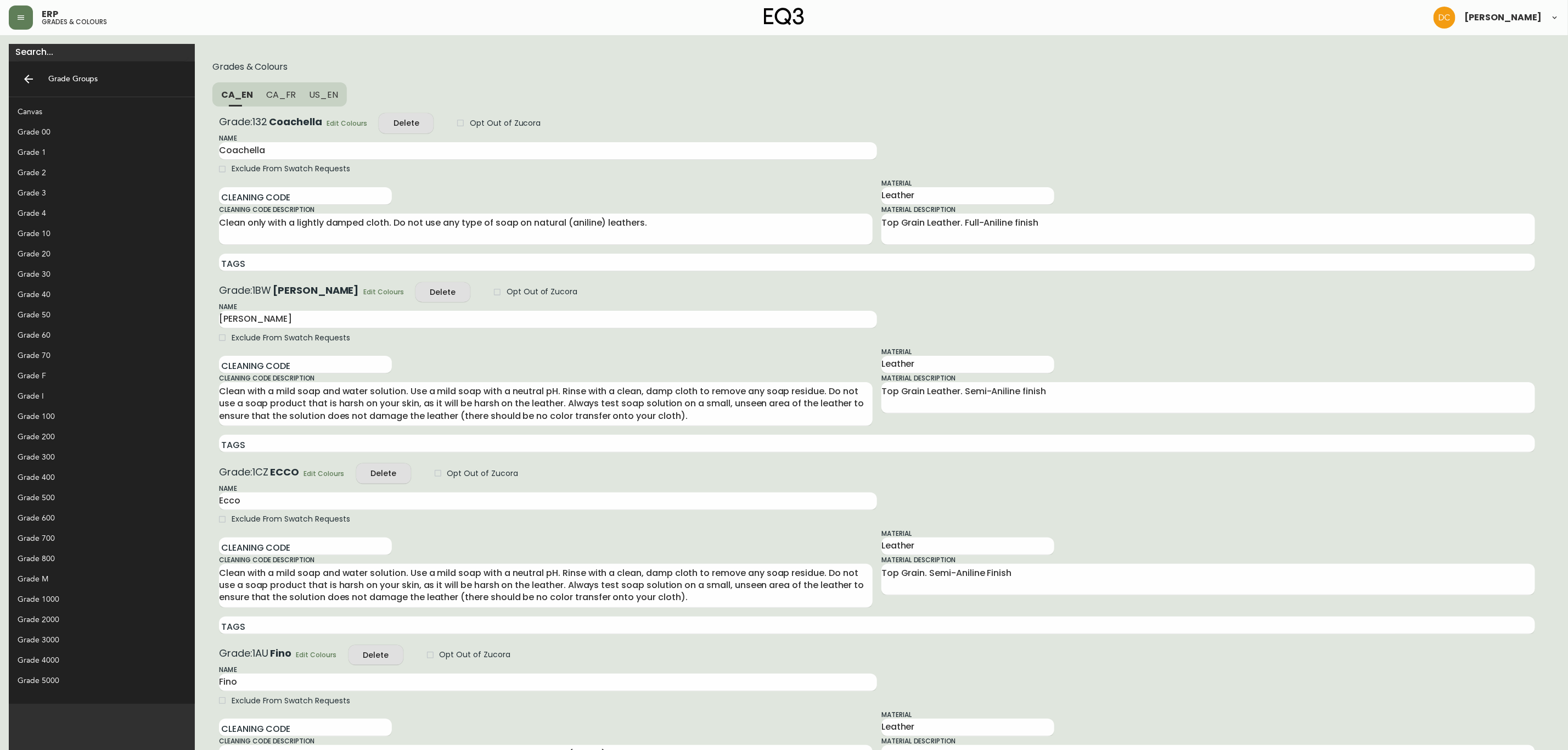
click at [69, 540] on div "Grade 700" at bounding box center [92, 538] width 151 height 12
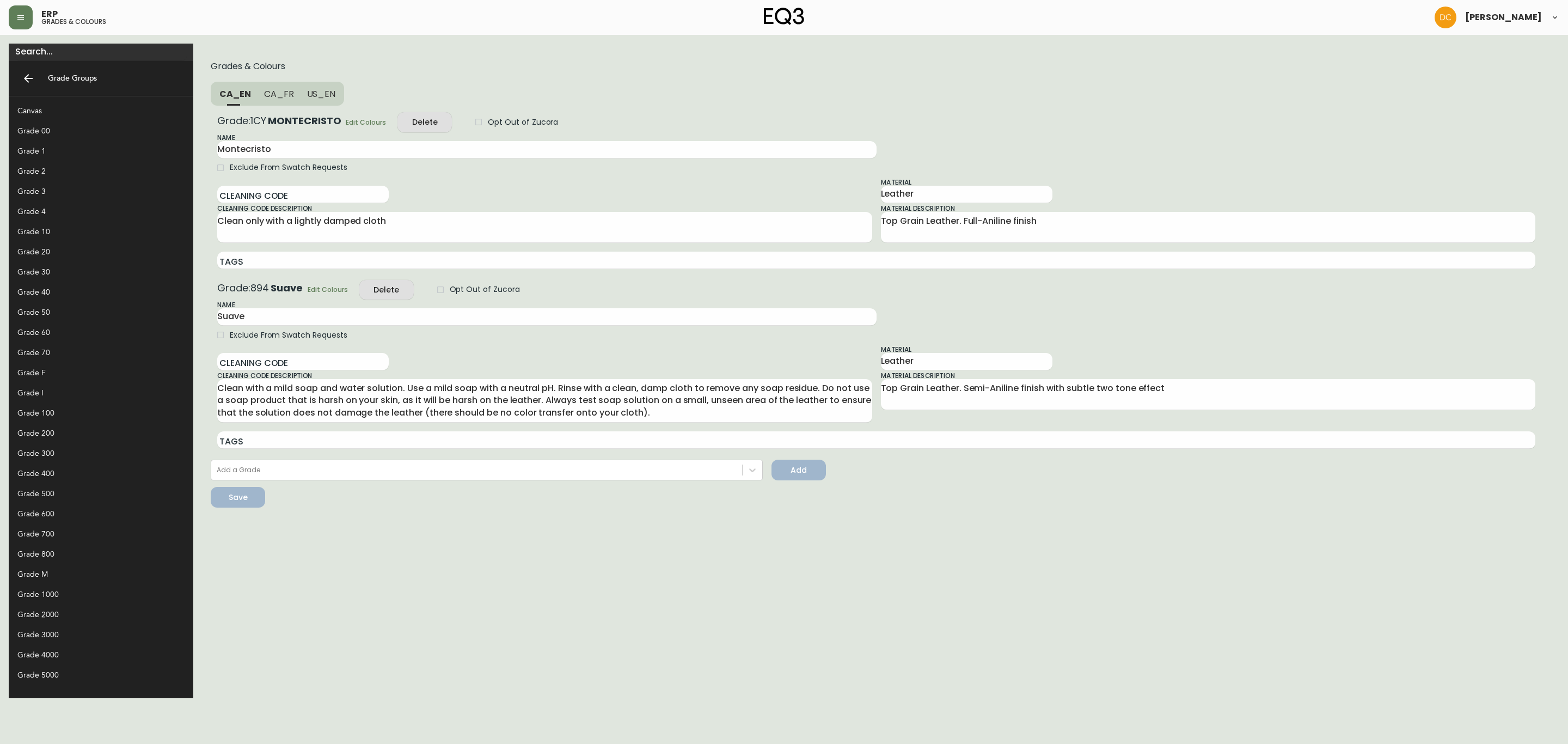
click at [57, 504] on div "Grade 600" at bounding box center [101, 513] width 185 height 20
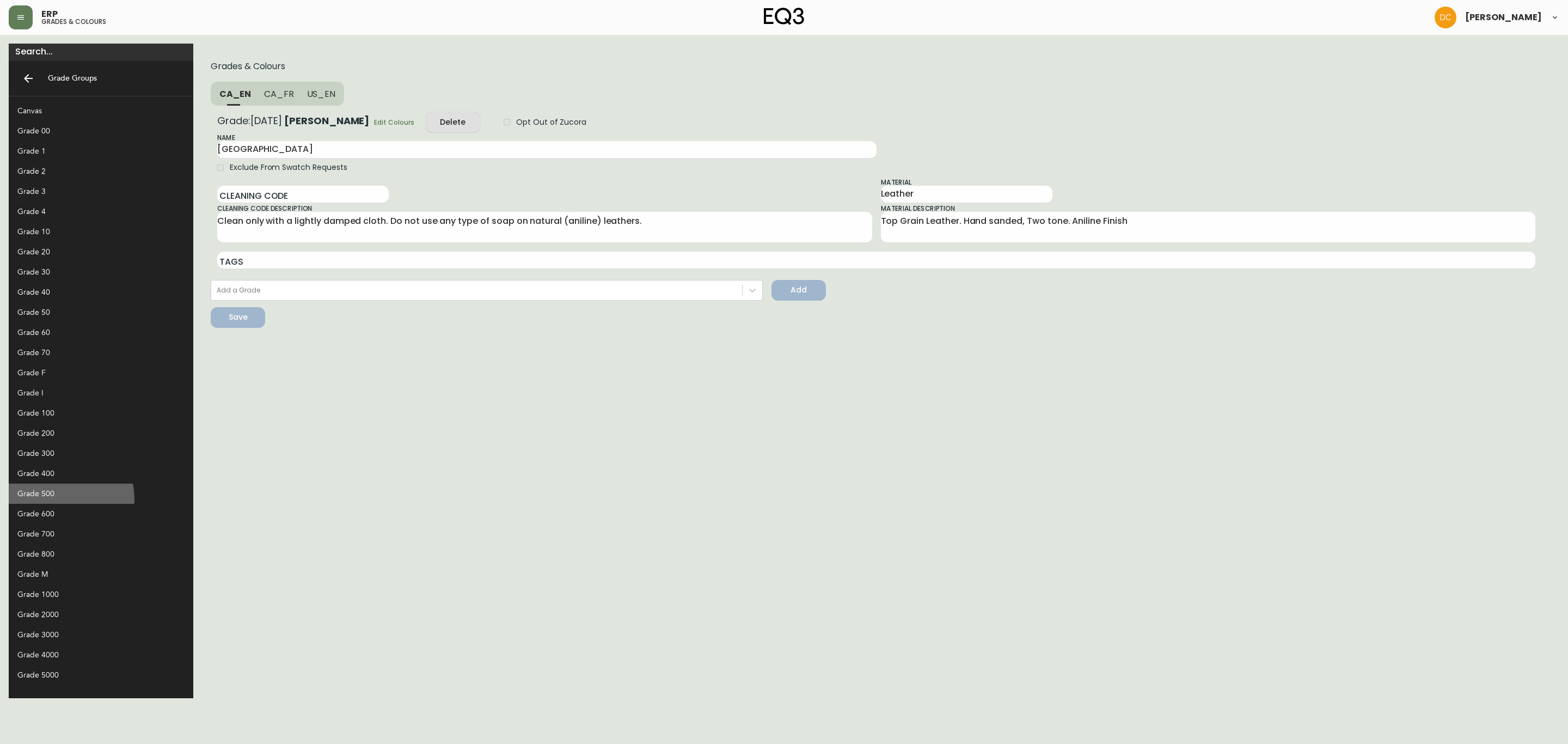
click at [68, 498] on div "Grade 500" at bounding box center [91, 493] width 150 height 11
click at [68, 471] on div "Grade 400" at bounding box center [91, 473] width 150 height 11
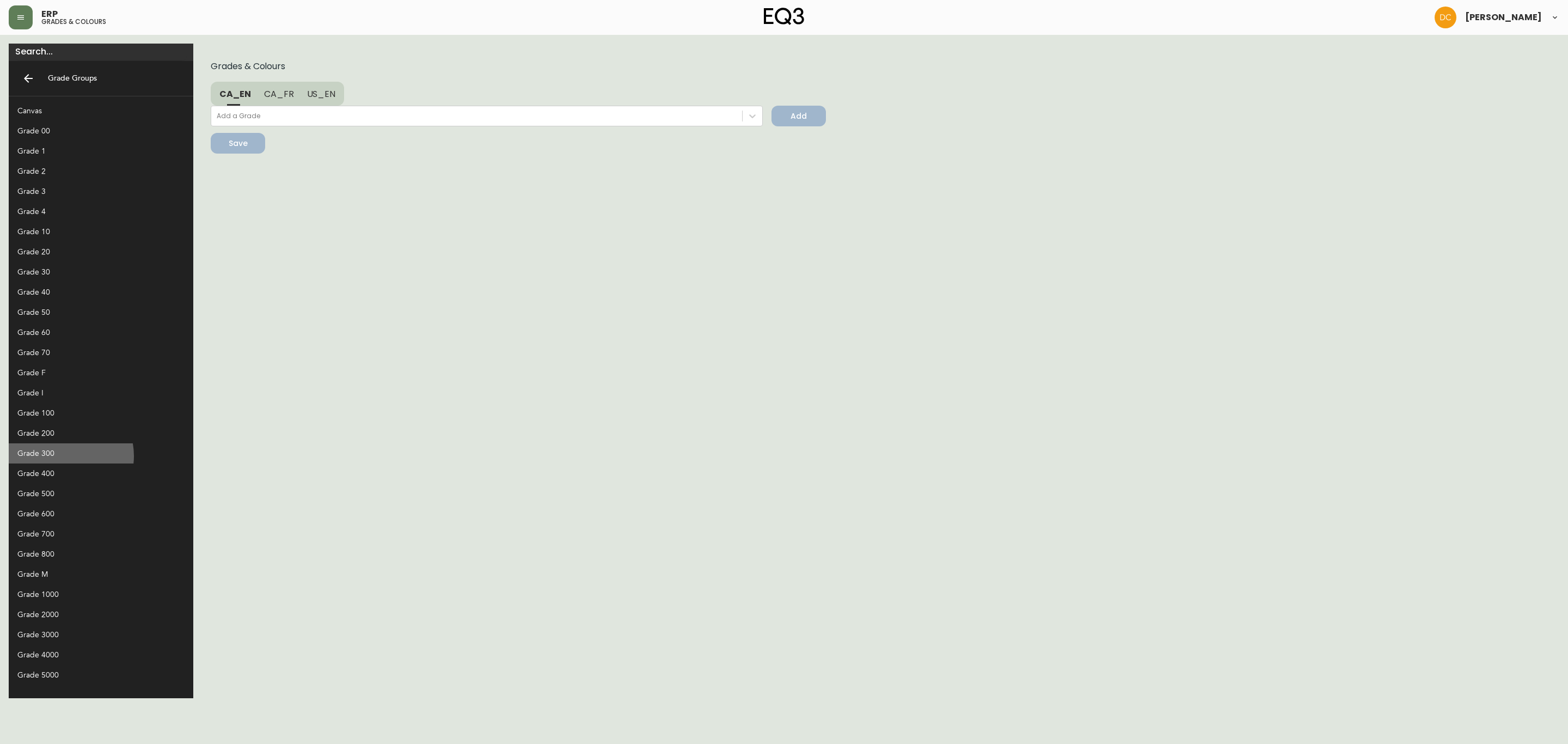
click at [64, 455] on div "Grade 300" at bounding box center [91, 453] width 150 height 11
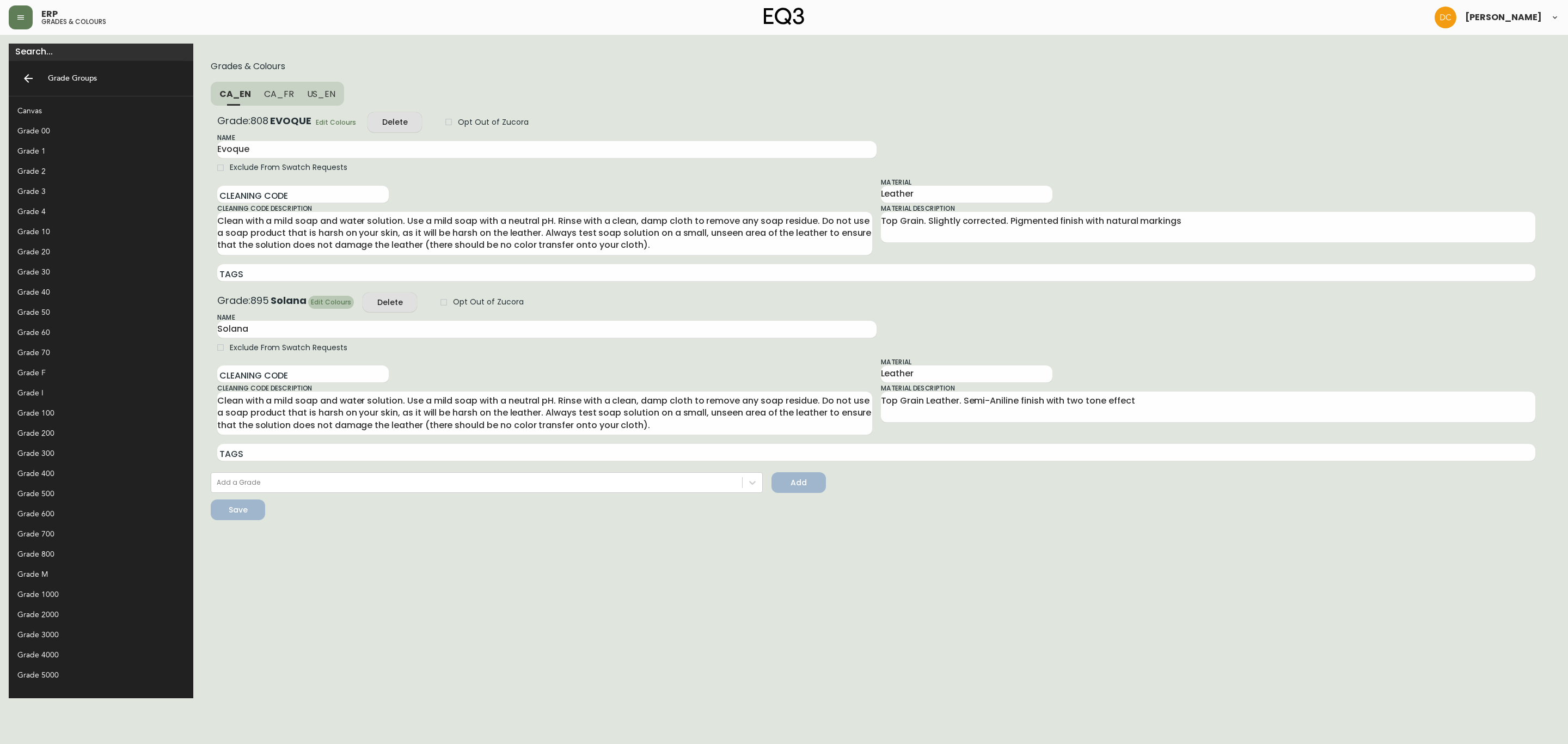
click at [311, 300] on span "Edit Colours" at bounding box center [331, 302] width 40 height 11
